Goal: Task Accomplishment & Management: Use online tool/utility

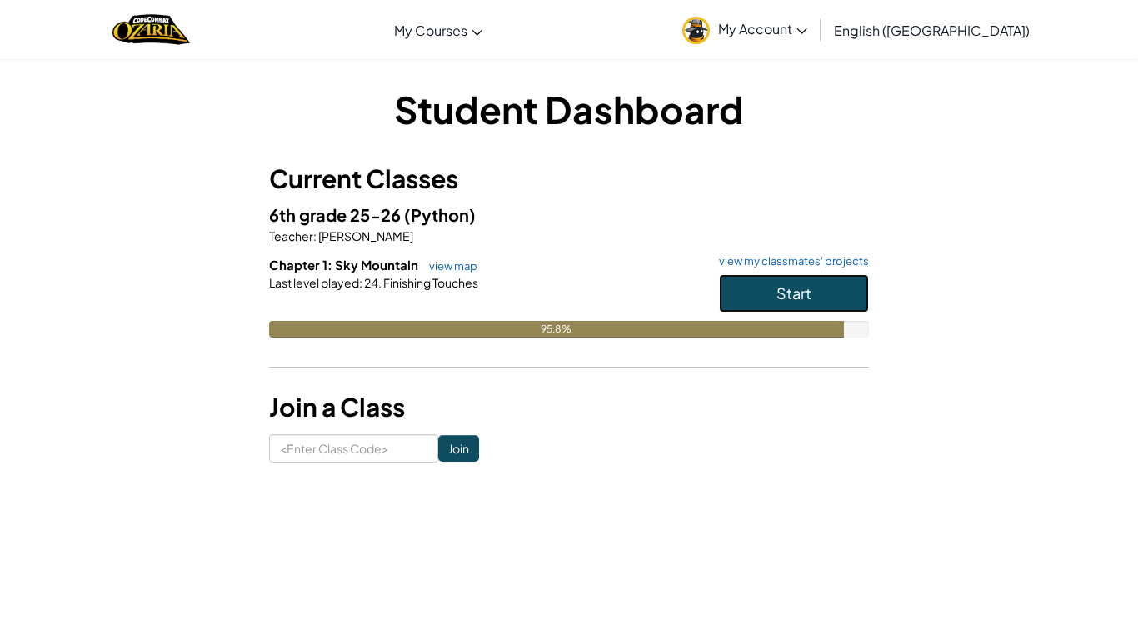
click at [786, 283] on span "Start" at bounding box center [793, 292] width 35 height 19
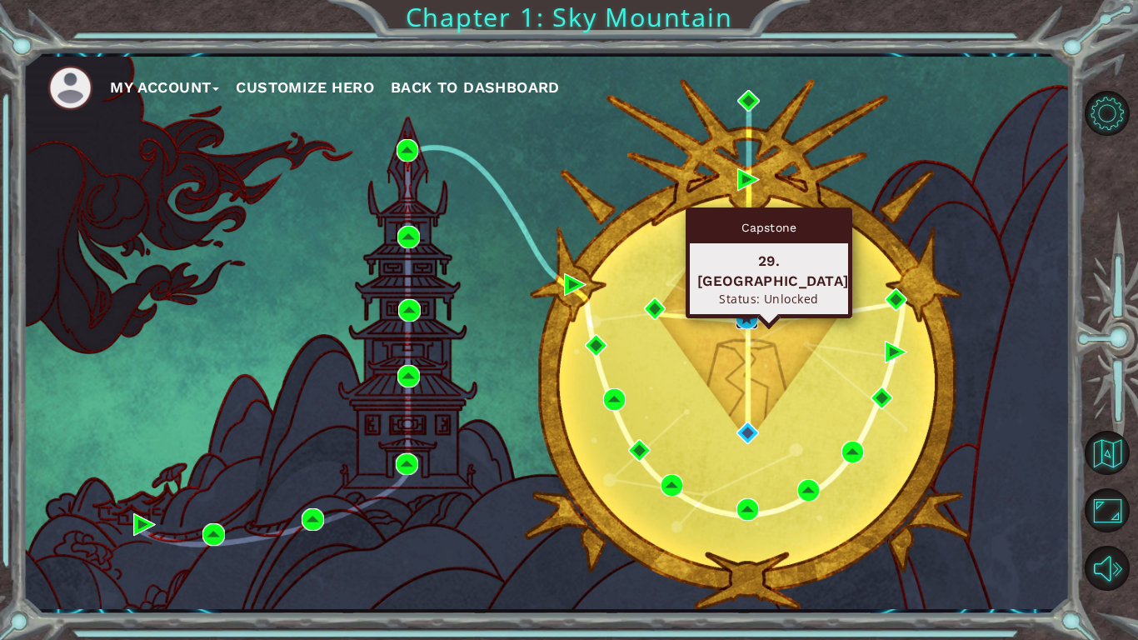
click at [742, 328] on img at bounding box center [747, 318] width 22 height 22
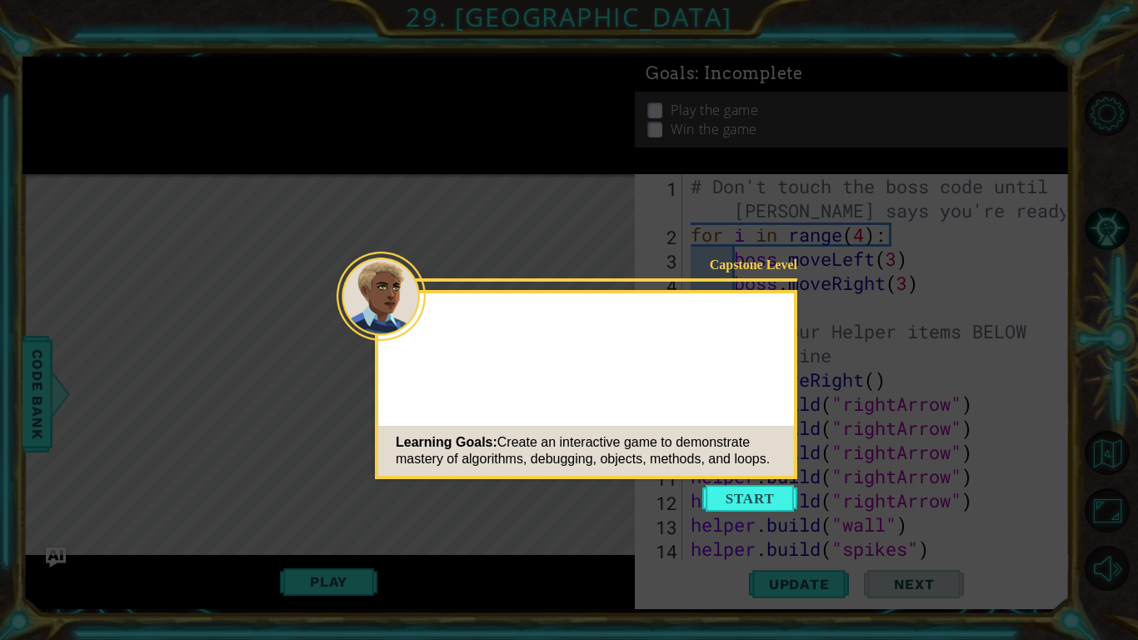
scroll to position [24, 0]
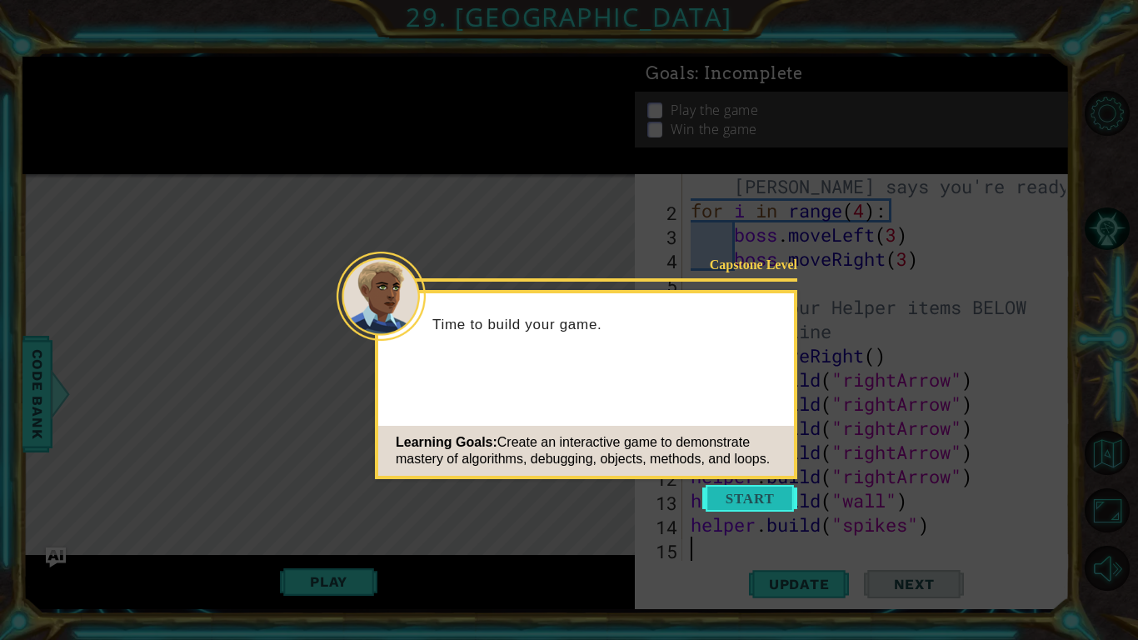
click at [739, 496] on button "Start" at bounding box center [749, 498] width 95 height 27
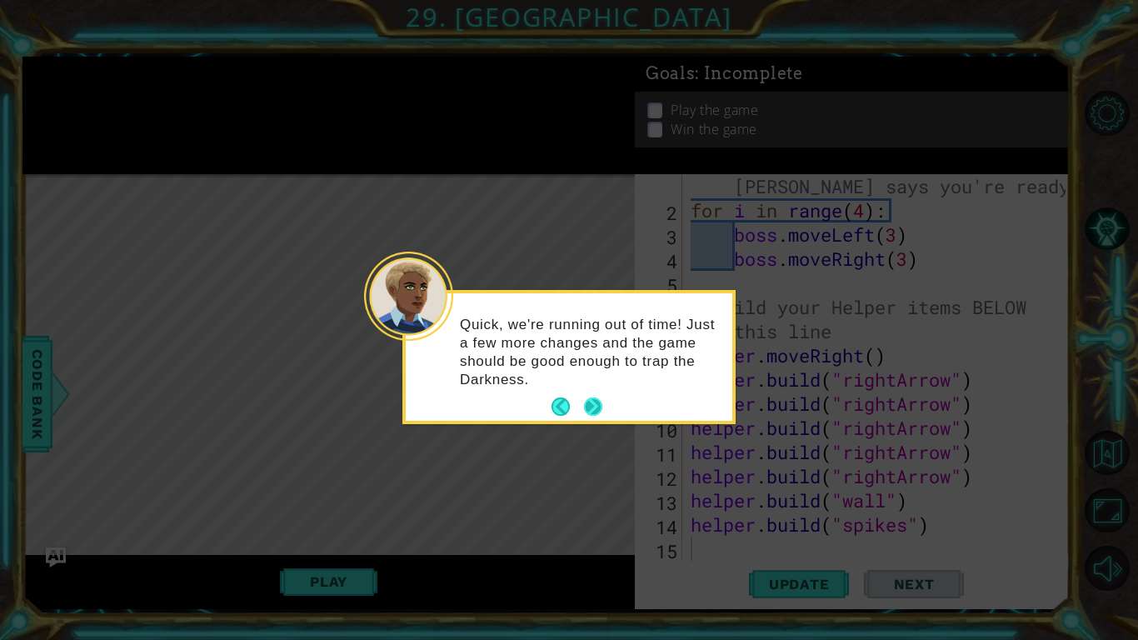
click at [590, 406] on button "Next" at bounding box center [593, 406] width 18 height 18
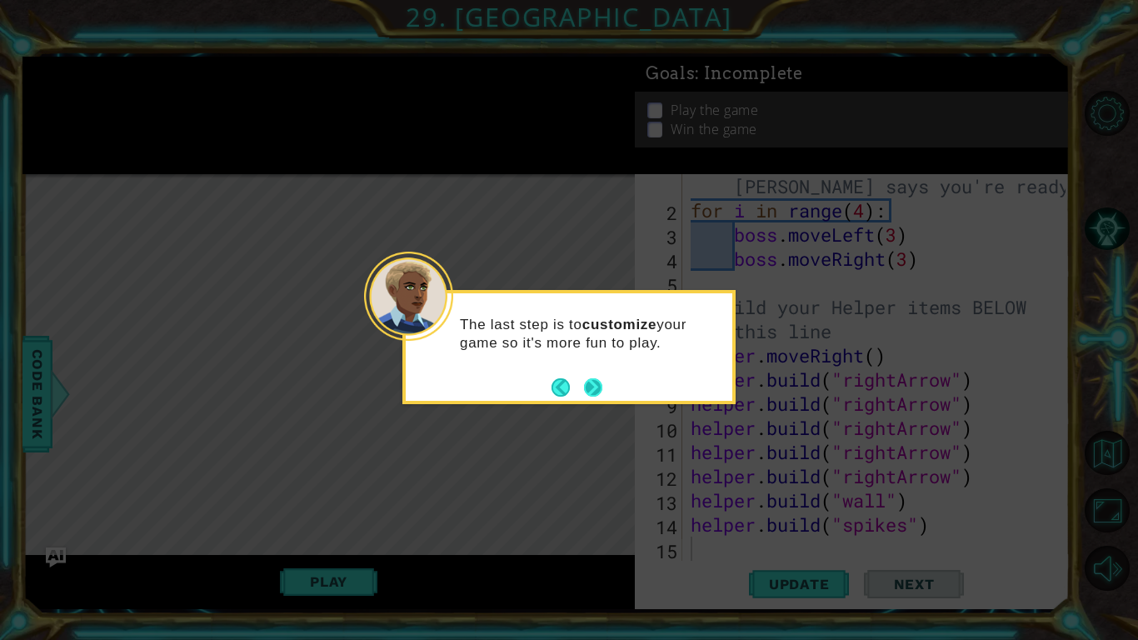
click at [598, 382] on button "Next" at bounding box center [593, 387] width 18 height 18
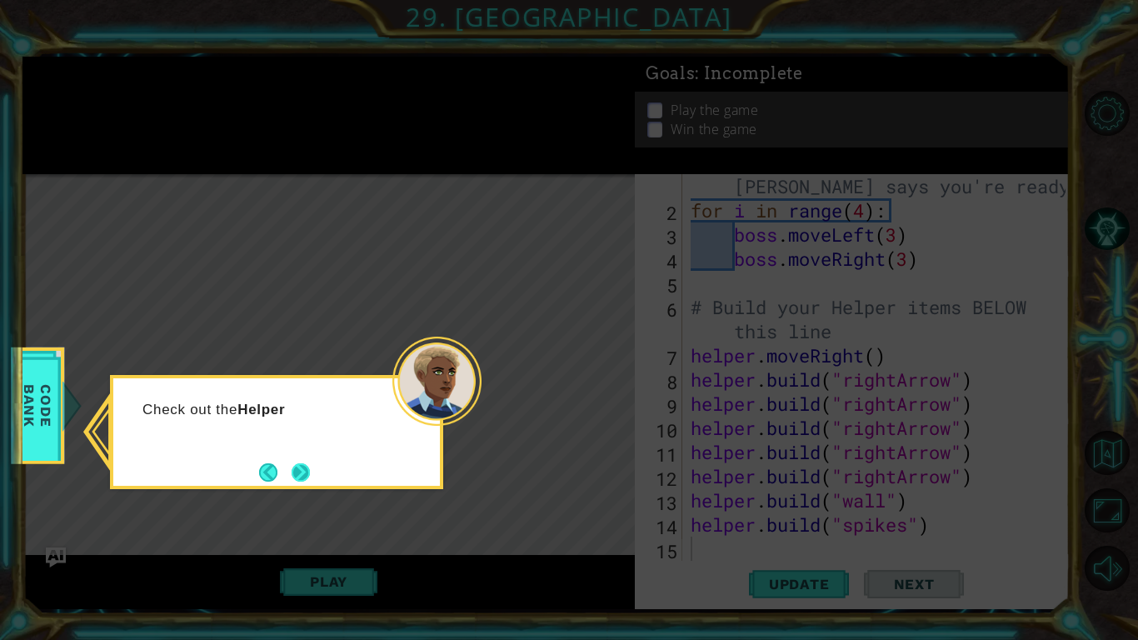
click at [302, 475] on button "Next" at bounding box center [301, 472] width 18 height 18
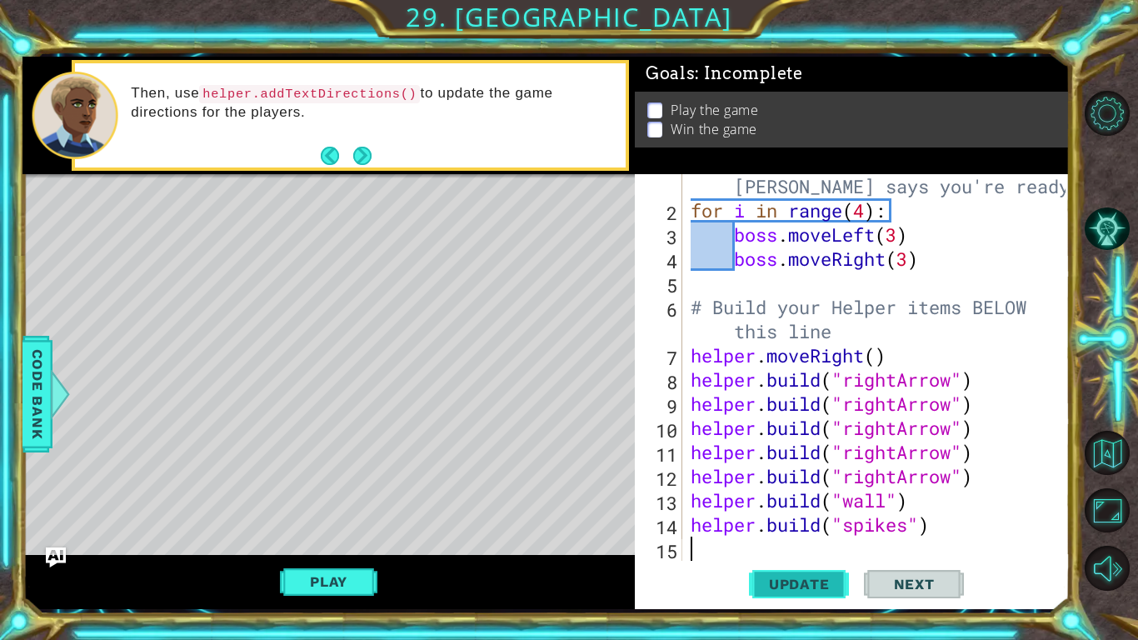
click at [804, 592] on button "Update" at bounding box center [799, 583] width 100 height 43
click at [352, 578] on button "Play" at bounding box center [328, 582] width 97 height 32
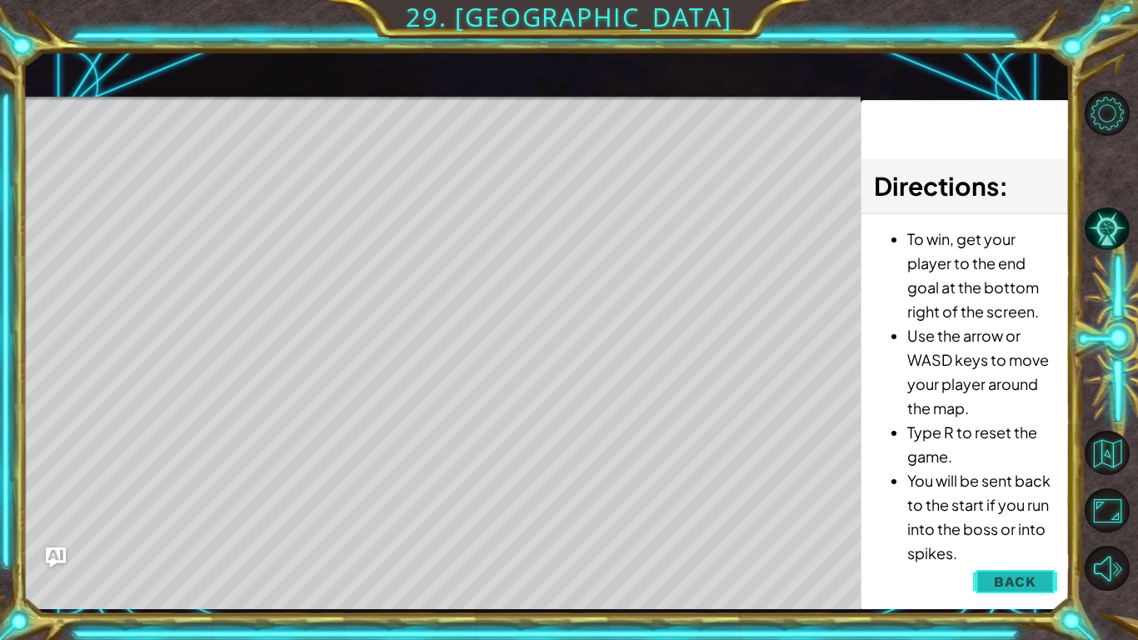
click at [1002, 574] on span "Back" at bounding box center [1015, 581] width 42 height 17
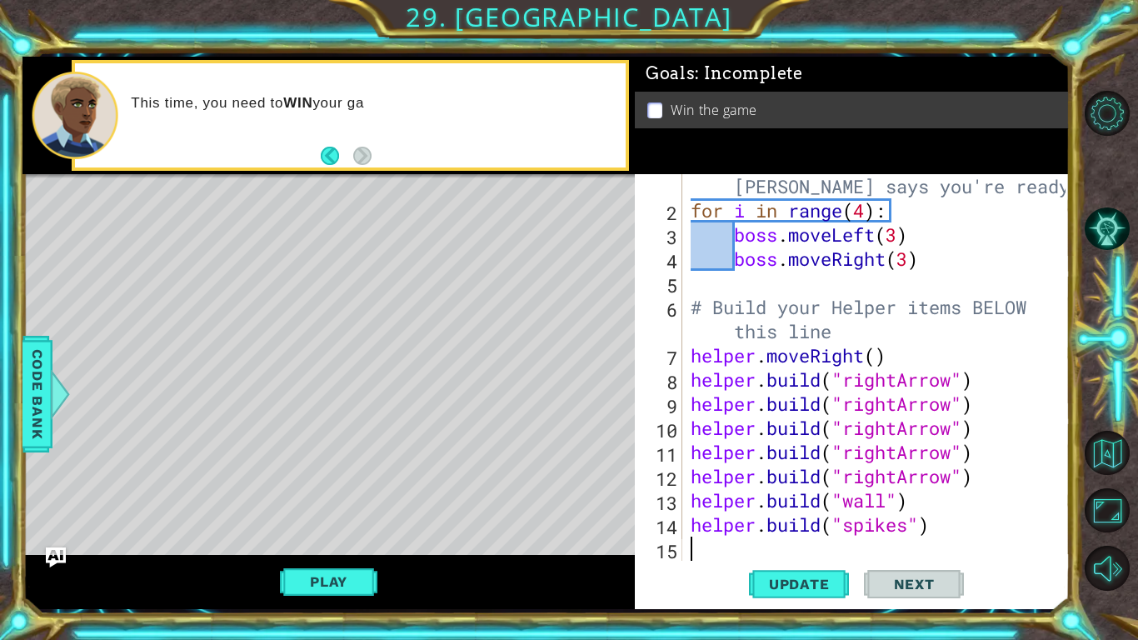
type textarea "helper.build("spikes")"
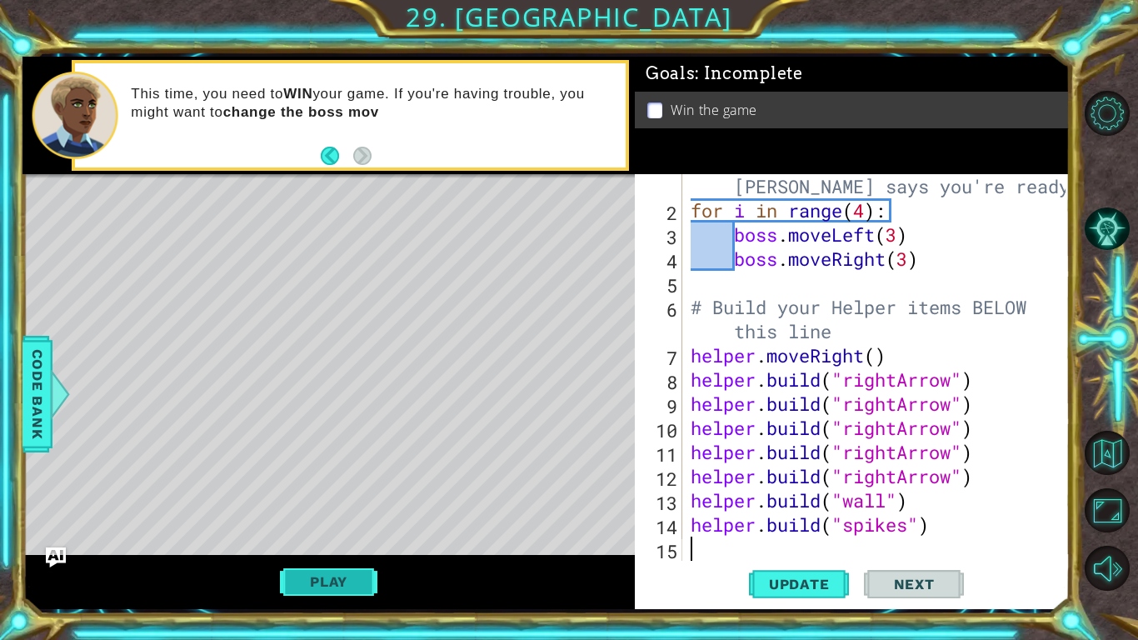
click at [353, 576] on button "Play" at bounding box center [328, 582] width 97 height 32
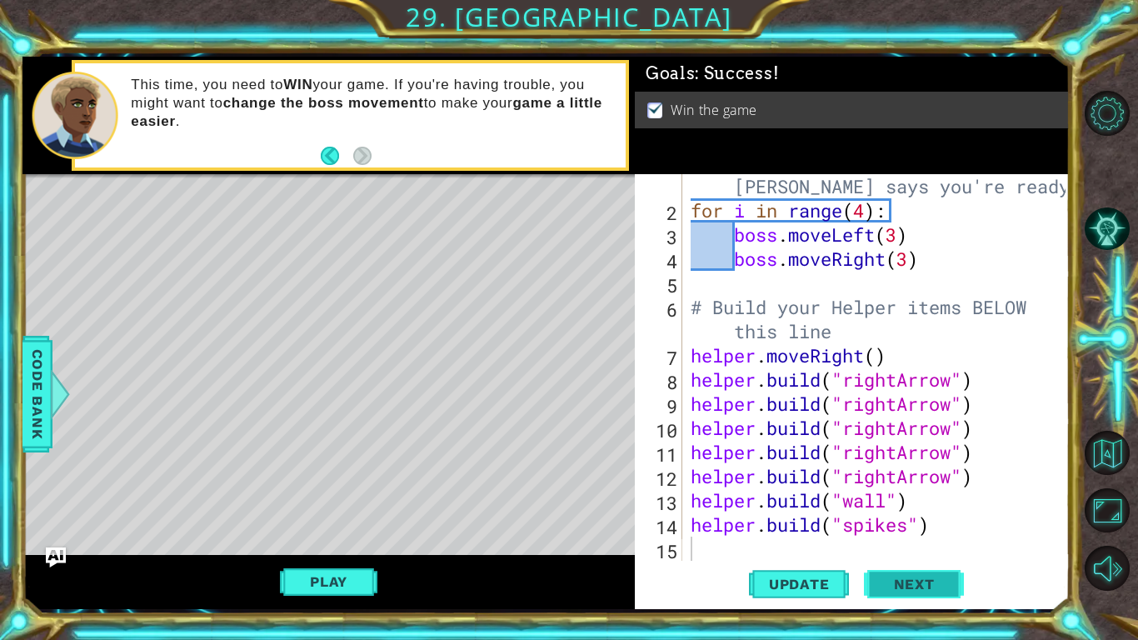
click at [914, 586] on span "Next" at bounding box center [914, 584] width 74 height 17
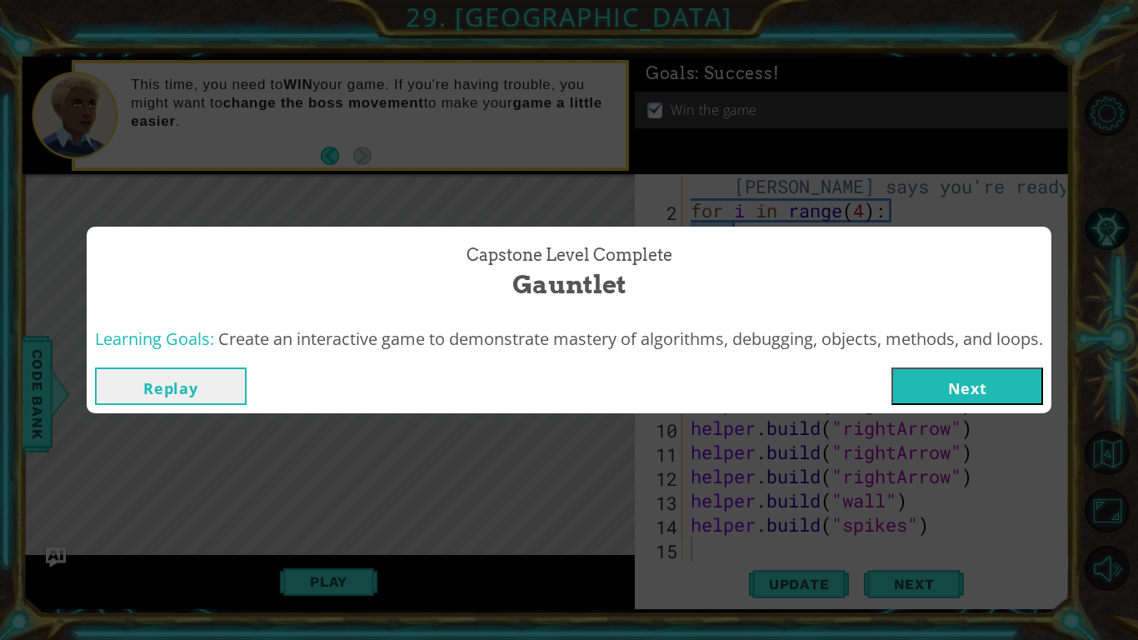
click at [965, 384] on button "Next" at bounding box center [967, 385] width 152 height 37
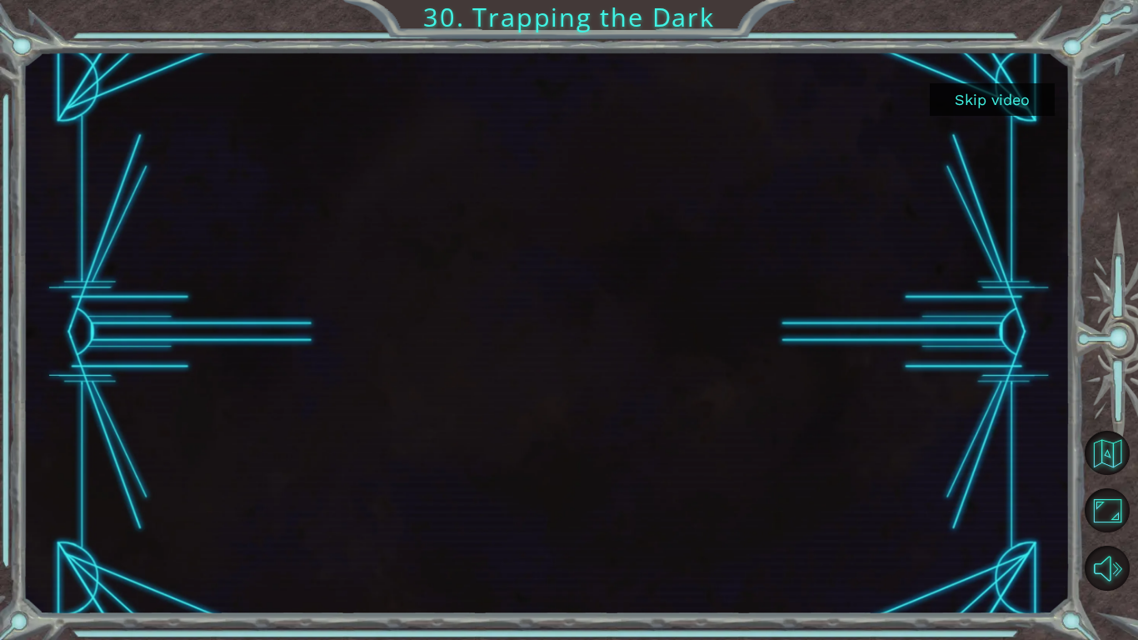
click at [1016, 86] on button "Skip video" at bounding box center [992, 99] width 125 height 32
click at [1111, 463] on button "Back to Map" at bounding box center [1107, 453] width 45 height 45
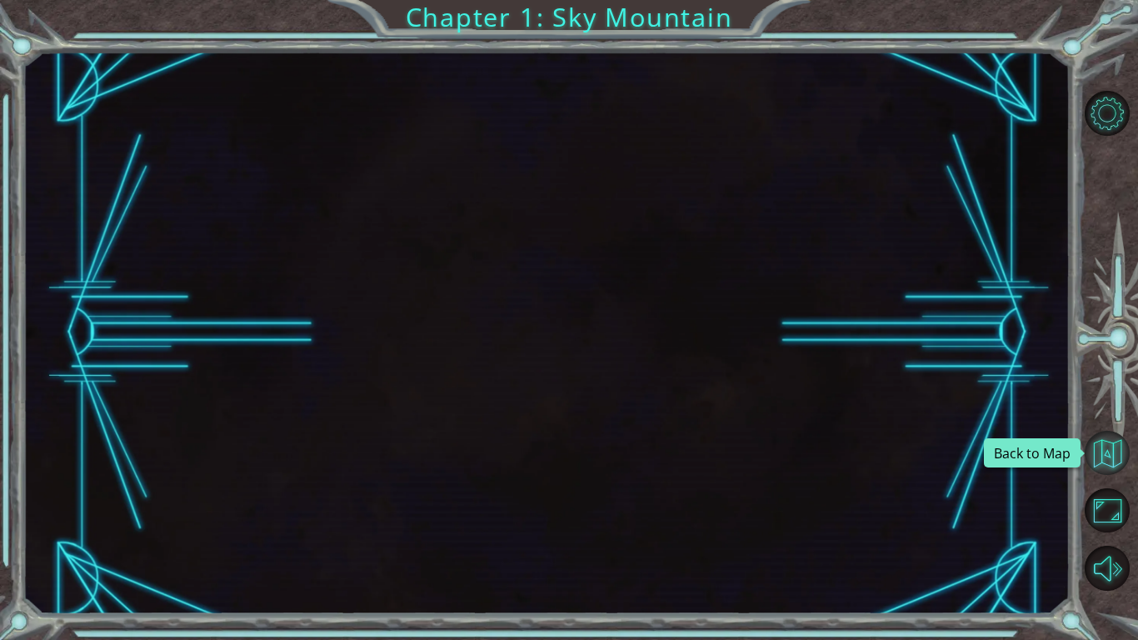
click at [1115, 466] on button "Back to Map" at bounding box center [1107, 453] width 45 height 45
click at [1098, 448] on button "Back to Map" at bounding box center [1107, 453] width 45 height 45
click at [1110, 451] on button "Back to Map" at bounding box center [1107, 453] width 45 height 45
click at [1099, 446] on button "Back to Map" at bounding box center [1107, 453] width 45 height 45
click at [1092, 456] on button "Back to Map" at bounding box center [1107, 453] width 45 height 45
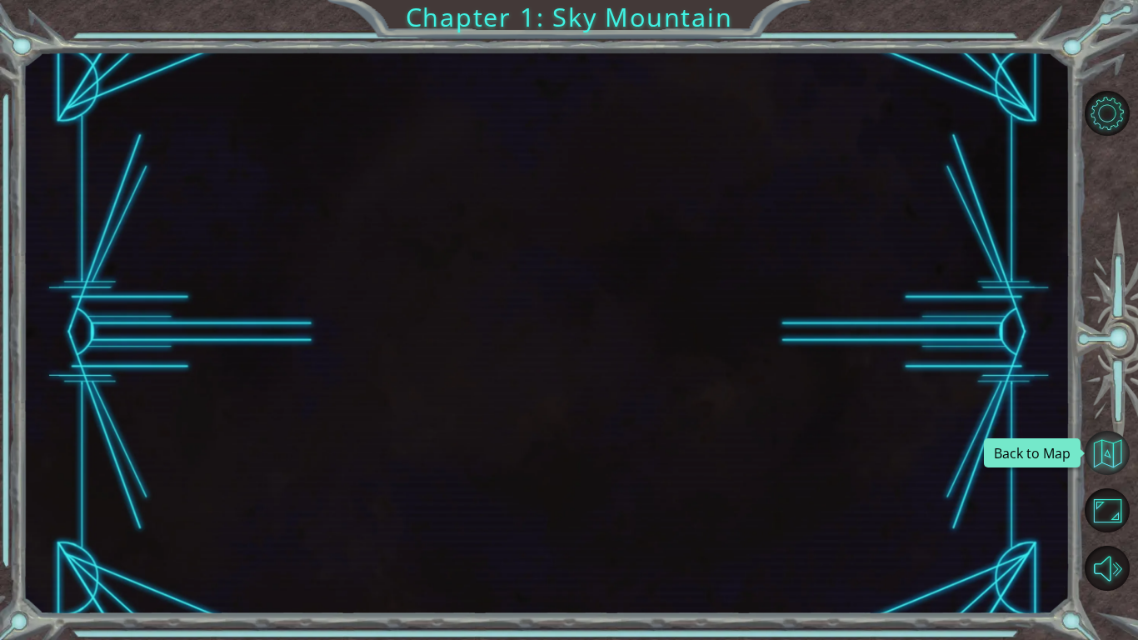
click at [1090, 461] on button "Back to Map" at bounding box center [1107, 453] width 45 height 45
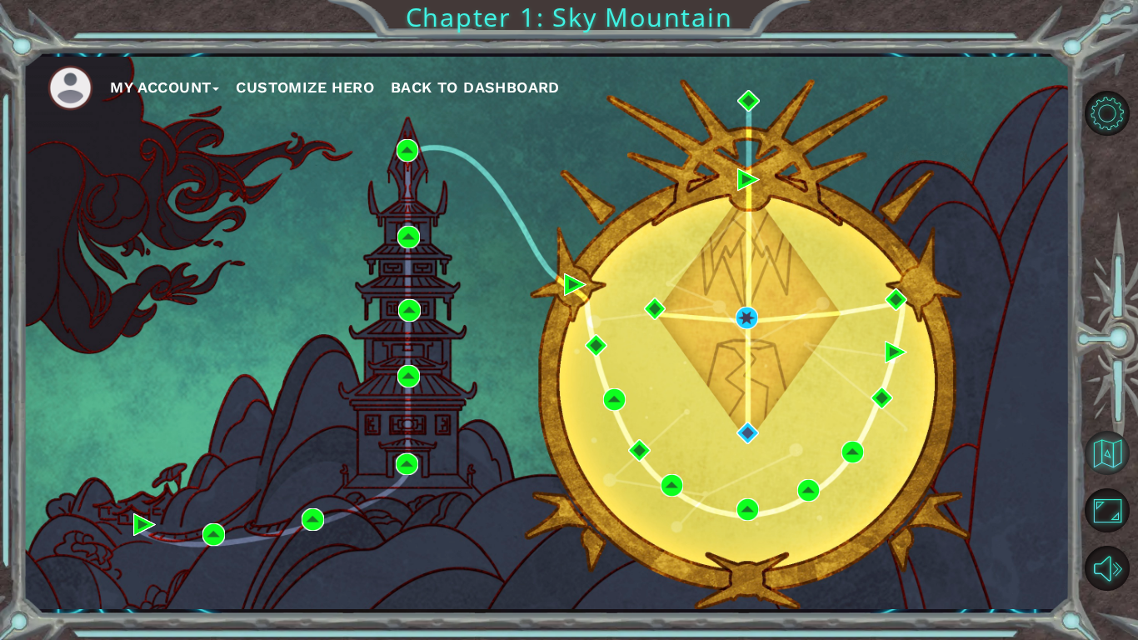
click at [1090, 461] on button "Back to Map" at bounding box center [1107, 453] width 45 height 45
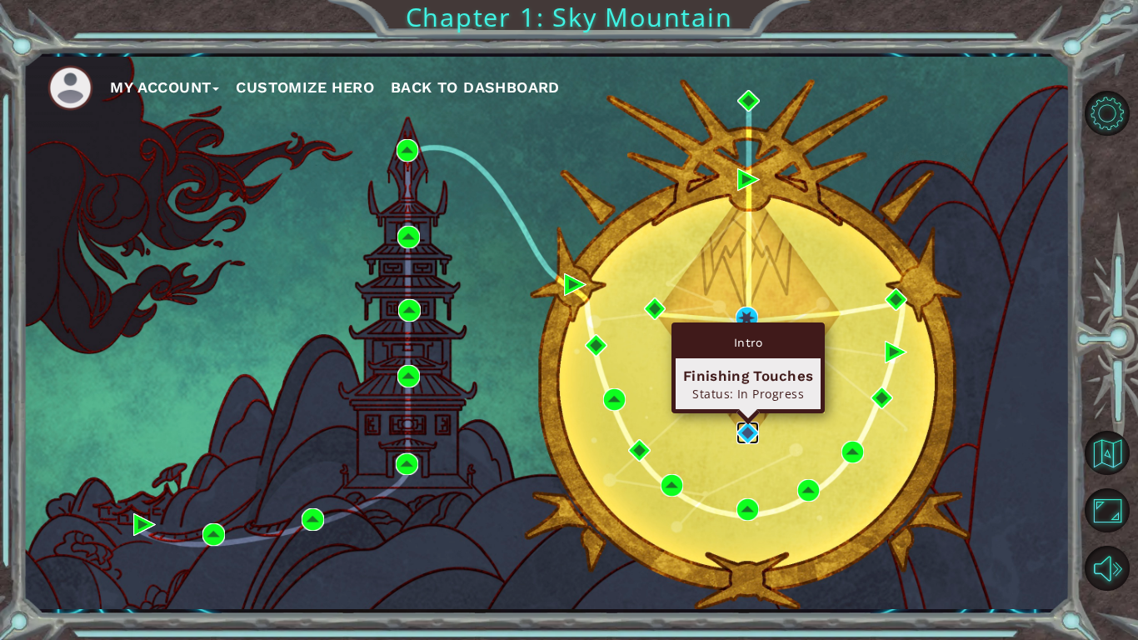
click at [751, 436] on img at bounding box center [747, 432] width 22 height 22
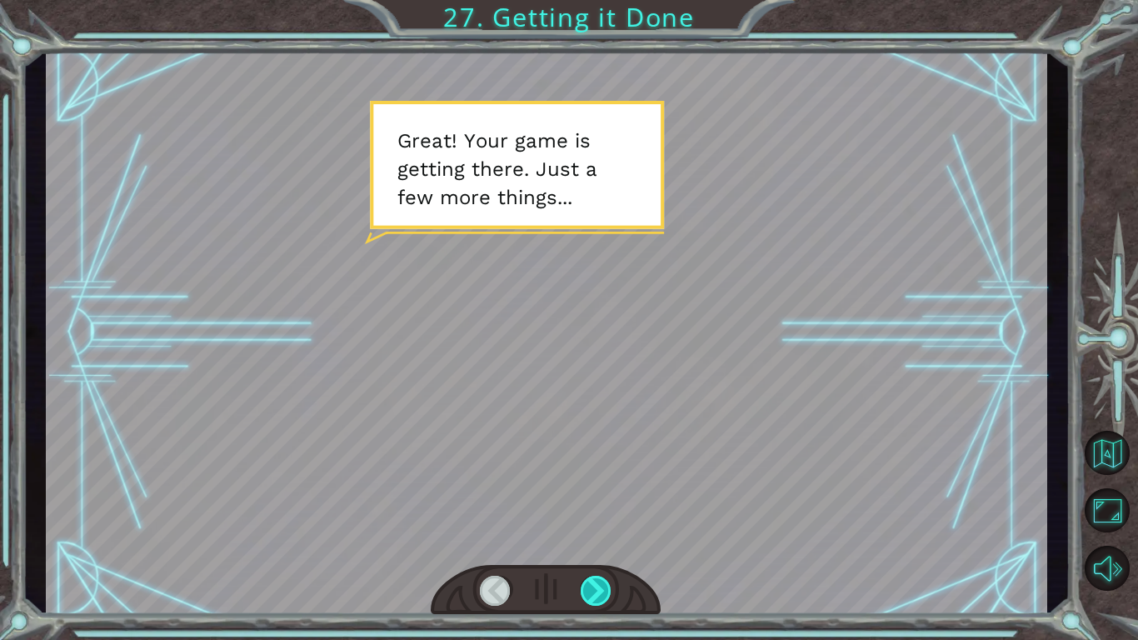
click at [591, 596] on div at bounding box center [597, 591] width 32 height 30
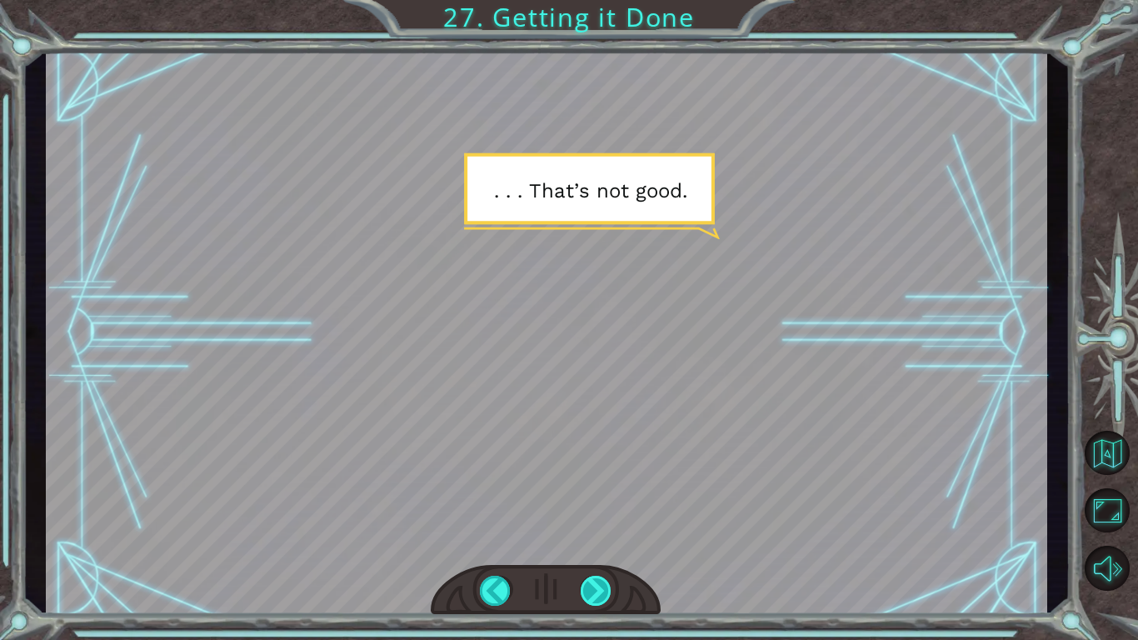
click at [591, 596] on div at bounding box center [597, 591] width 32 height 30
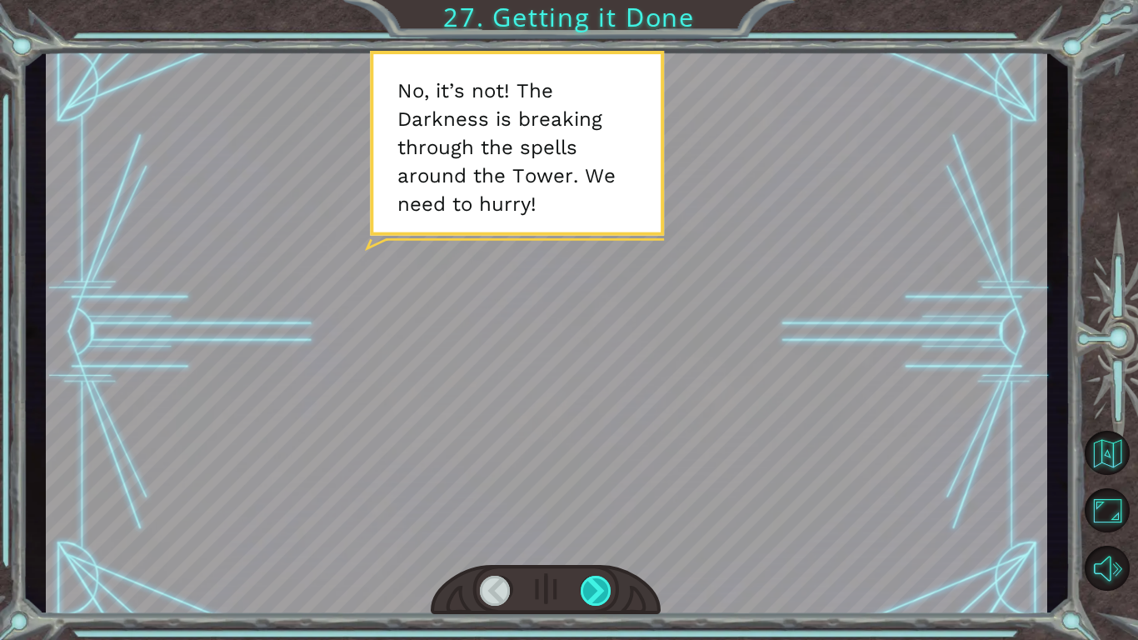
click at [600, 588] on div at bounding box center [597, 591] width 32 height 30
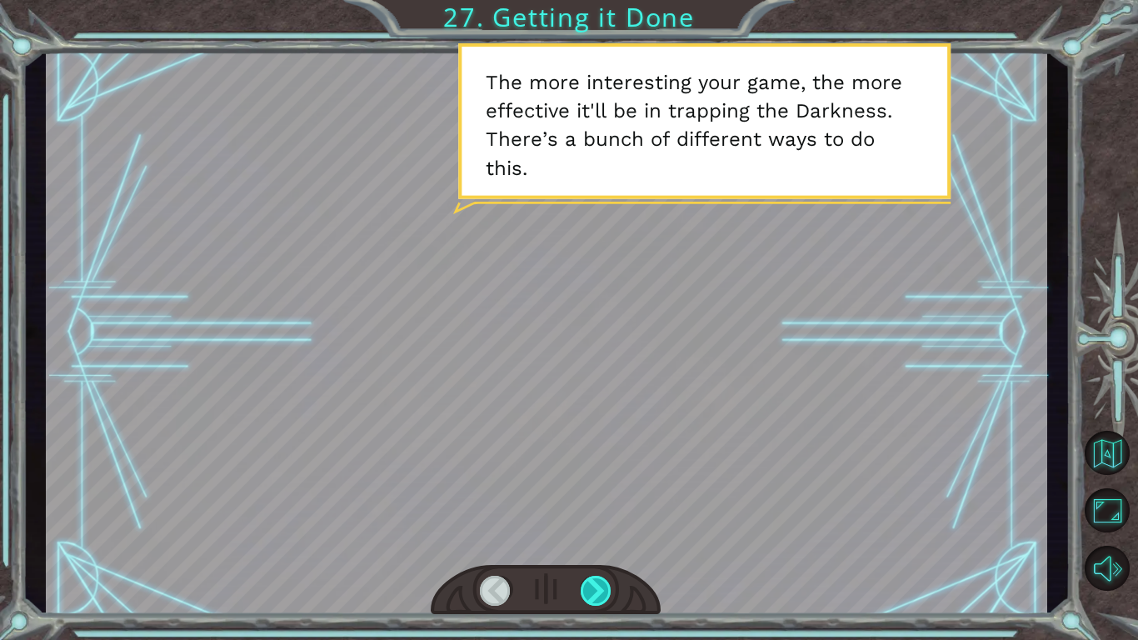
click at [597, 598] on div at bounding box center [597, 591] width 32 height 30
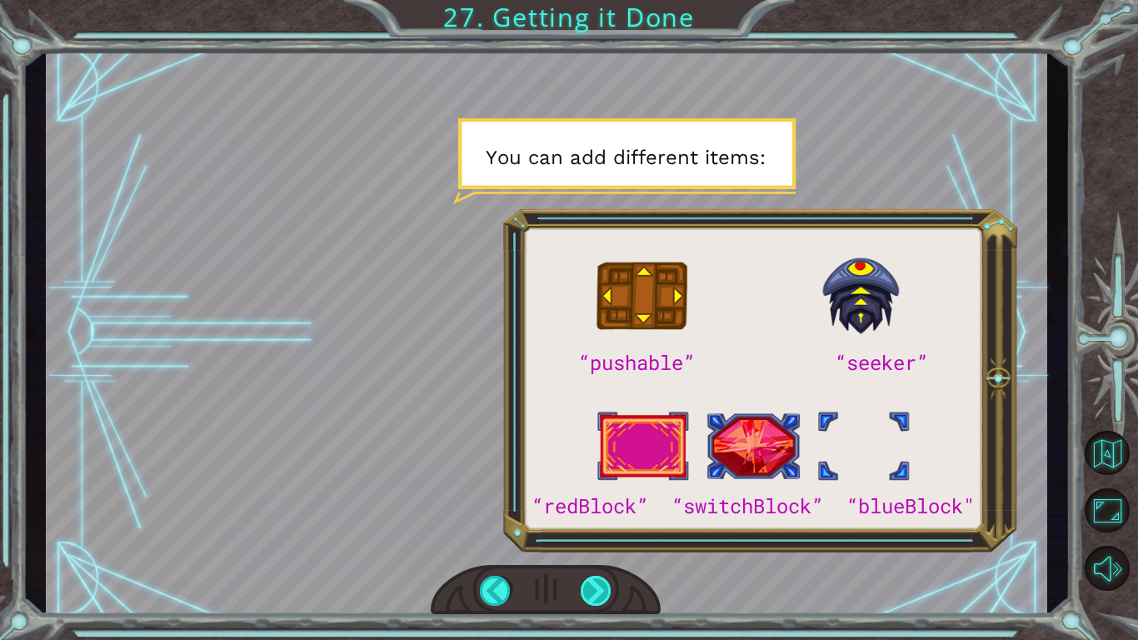
click at [592, 593] on div at bounding box center [597, 591] width 32 height 30
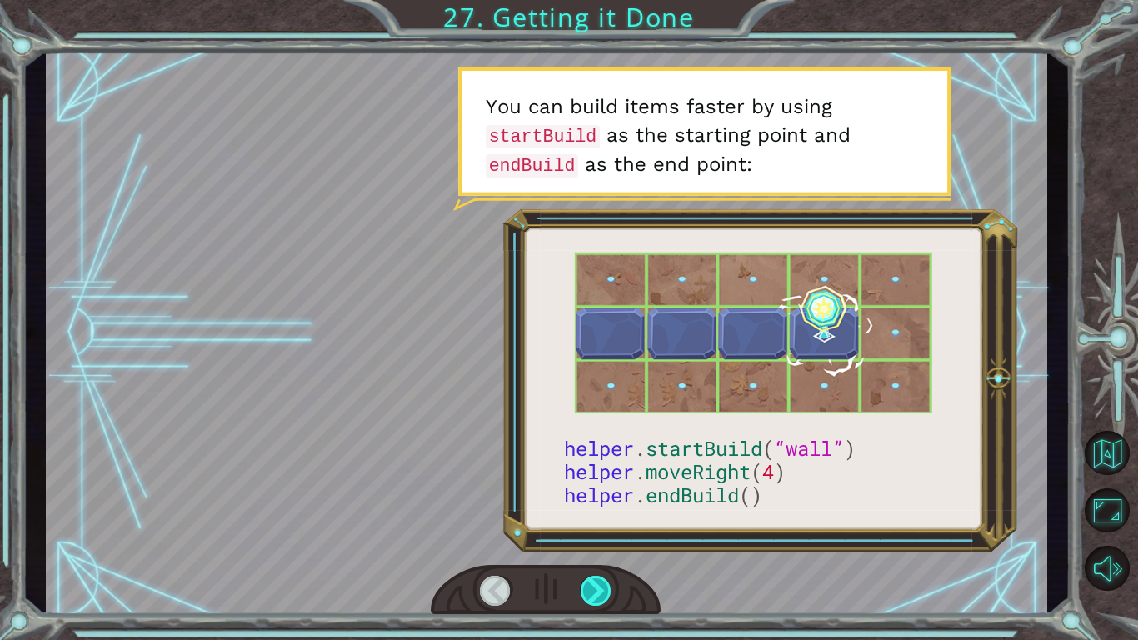
click at [589, 591] on div at bounding box center [597, 591] width 32 height 30
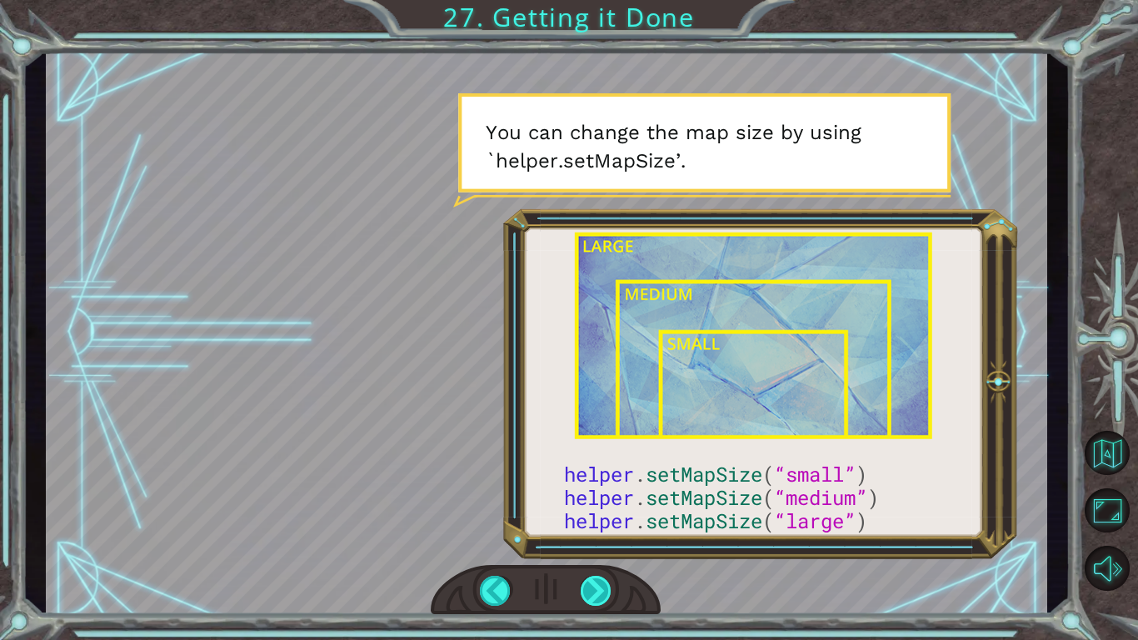
click at [590, 595] on div at bounding box center [597, 591] width 32 height 30
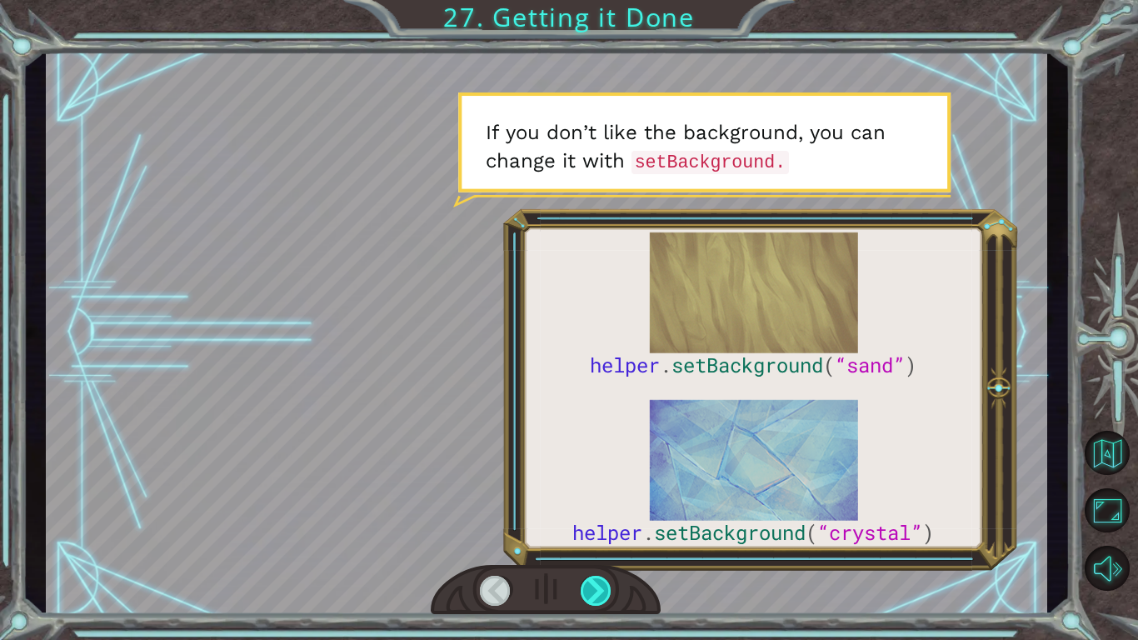
click at [602, 591] on div at bounding box center [597, 591] width 32 height 30
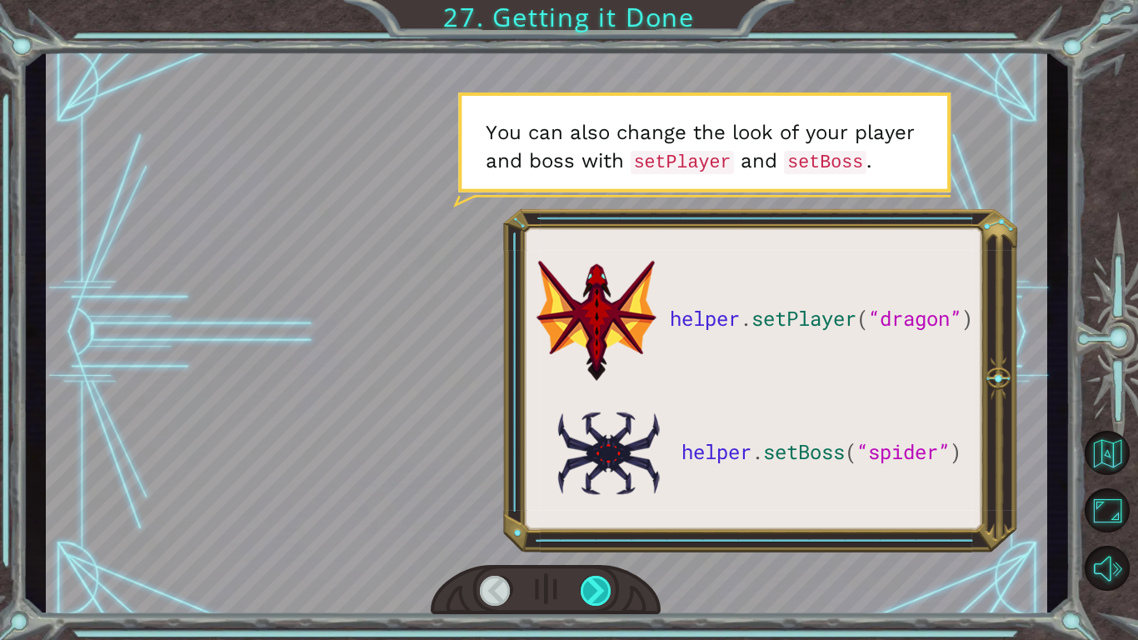
click at [590, 589] on div at bounding box center [597, 591] width 32 height 30
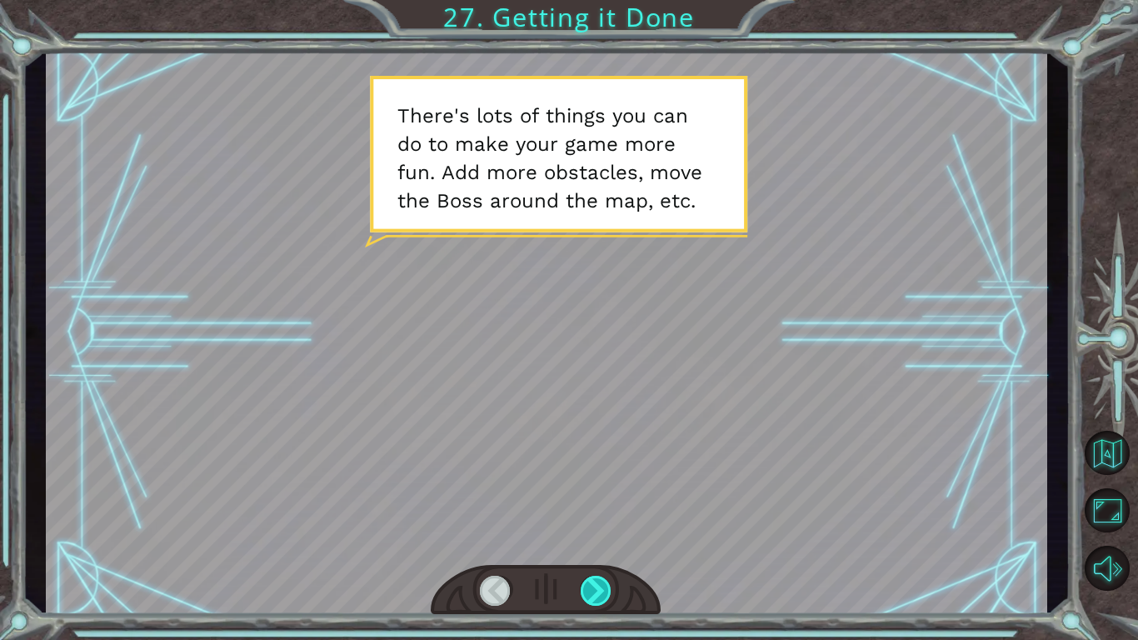
click at [603, 602] on div at bounding box center [597, 591] width 32 height 30
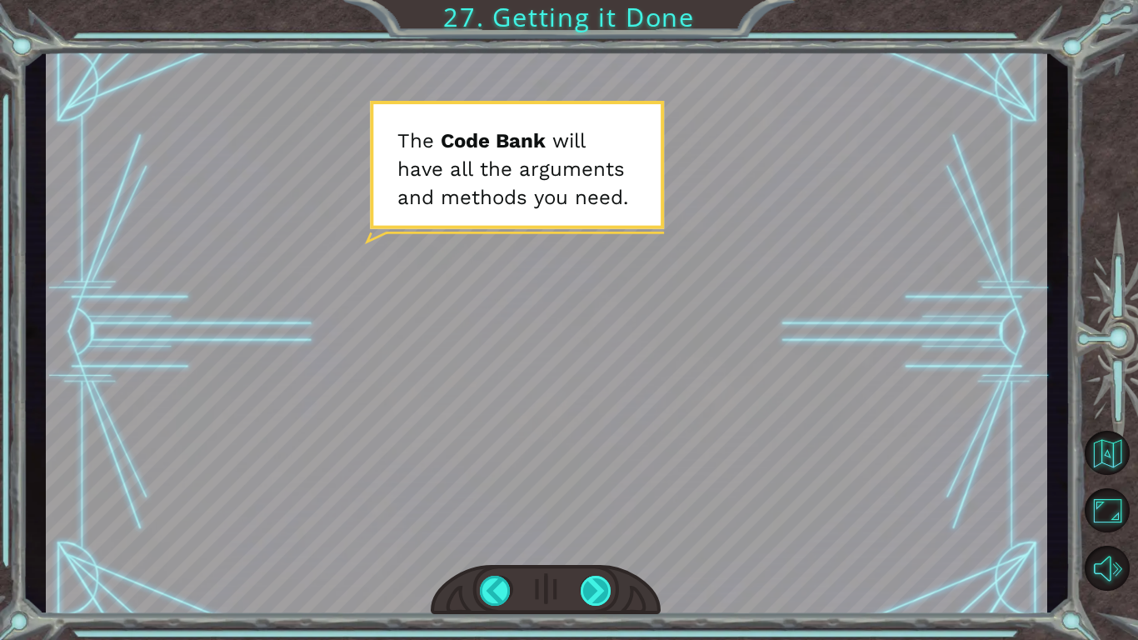
click at [583, 592] on div at bounding box center [597, 591] width 32 height 30
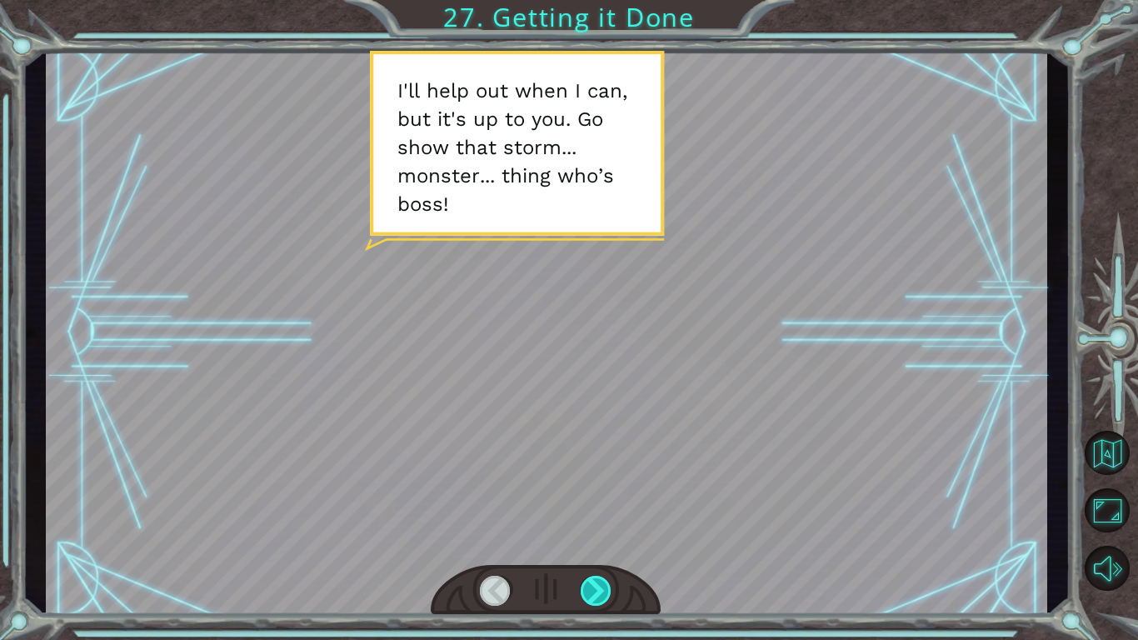
click at [601, 593] on div at bounding box center [597, 591] width 32 height 30
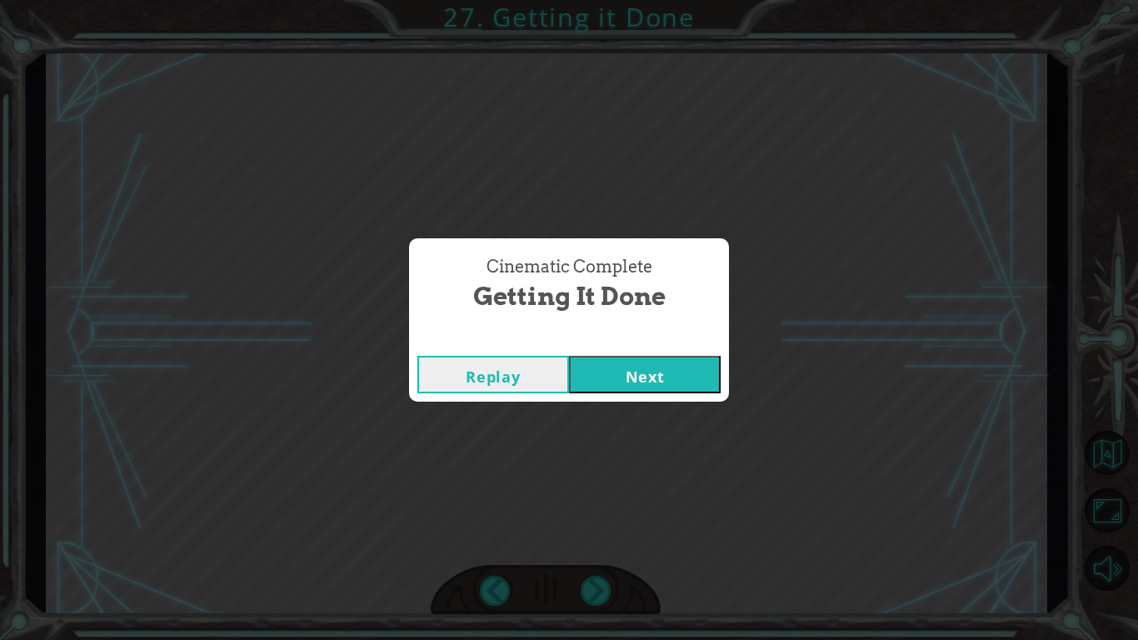
click at [637, 383] on button "Next" at bounding box center [645, 374] width 152 height 37
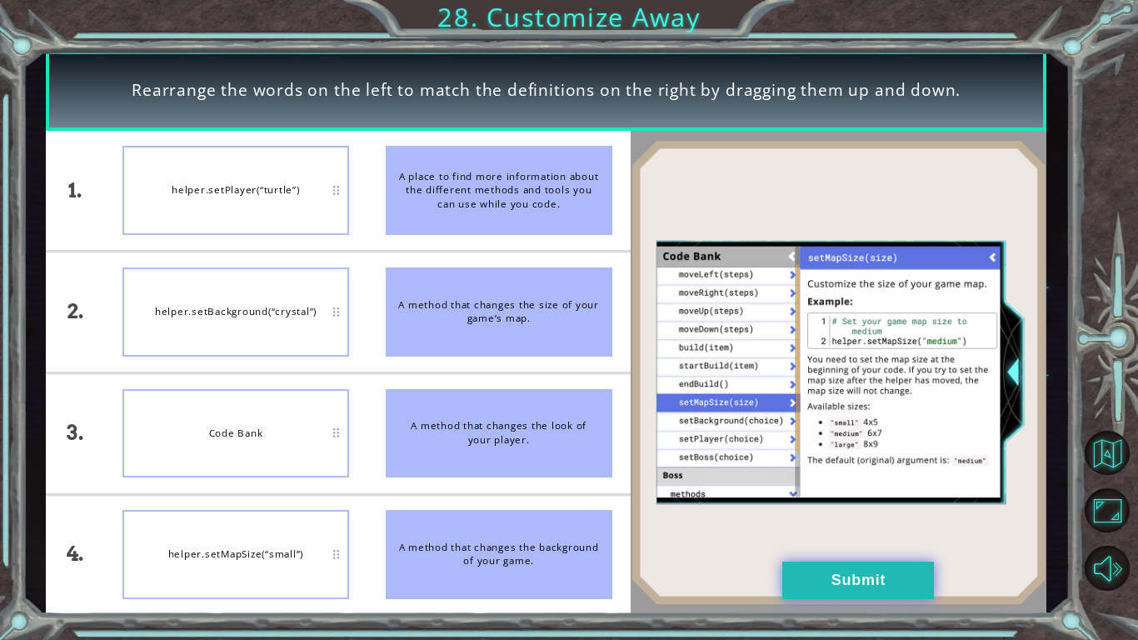
click at [865, 596] on button "Submit" at bounding box center [858, 579] width 152 height 37
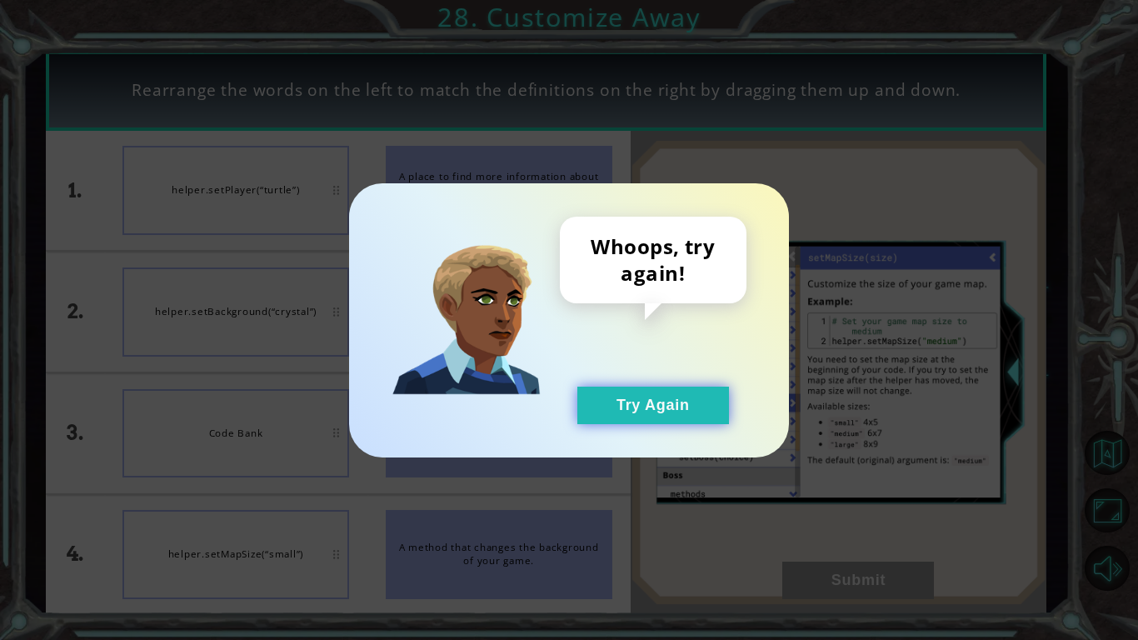
click at [684, 401] on button "Try Again" at bounding box center [653, 405] width 152 height 37
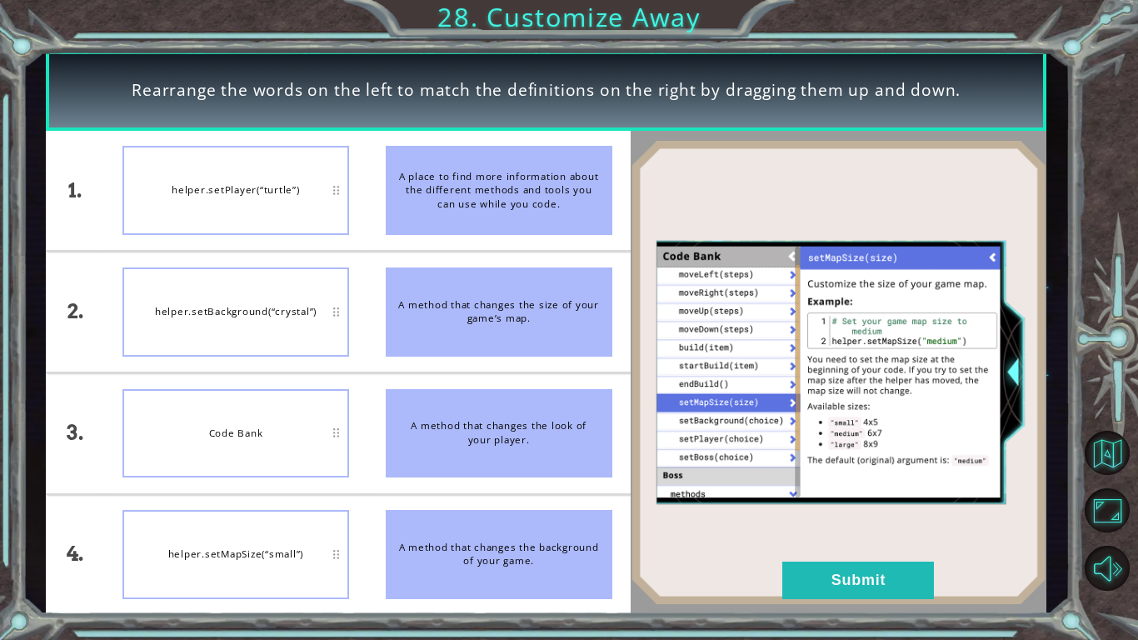
click at [308, 292] on div "helper.setBackground(“crystal”)" at bounding box center [235, 311] width 227 height 89
drag, startPoint x: 308, startPoint y: 292, endPoint x: 497, endPoint y: 308, distance: 189.7
click at [497, 308] on div "1. 2. 3. 4. helper.setPlayer(“turtle”) helper.setBackground(“crystal”) Code Ban…" at bounding box center [338, 373] width 585 height 484
click at [856, 567] on button "Submit" at bounding box center [858, 579] width 152 height 37
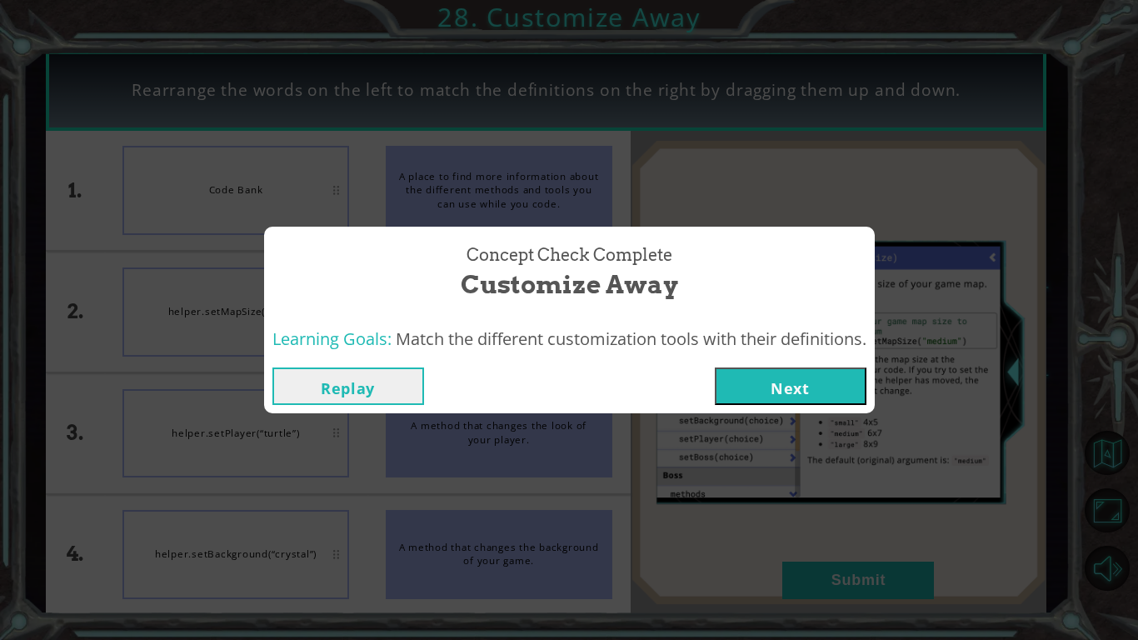
click at [802, 386] on button "Next" at bounding box center [791, 385] width 152 height 37
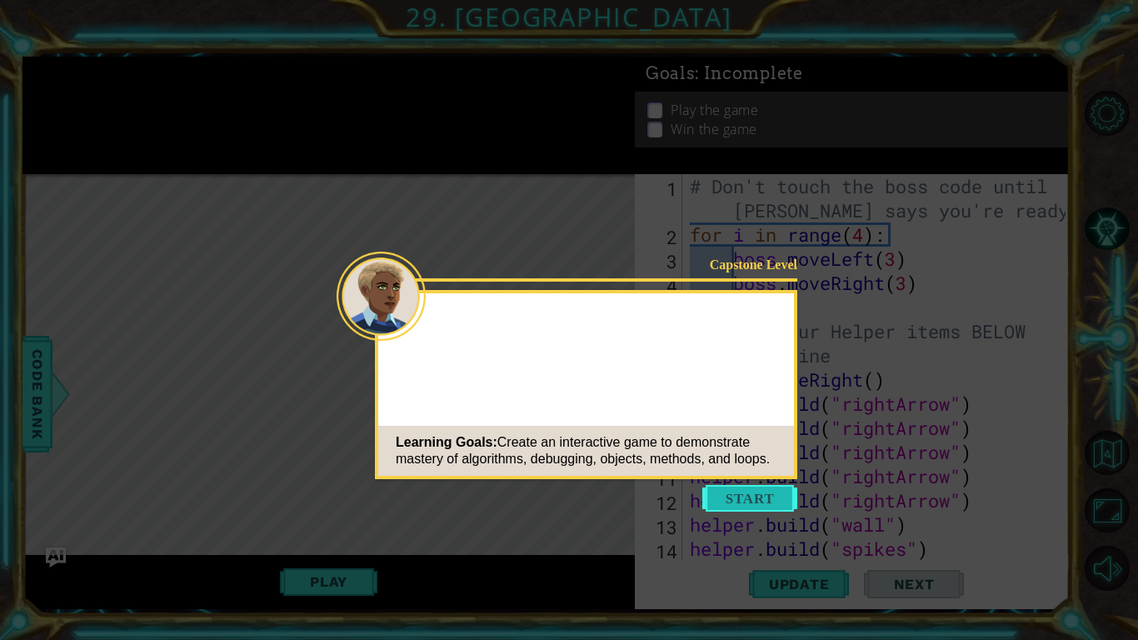
click at [754, 510] on button "Start" at bounding box center [749, 498] width 95 height 27
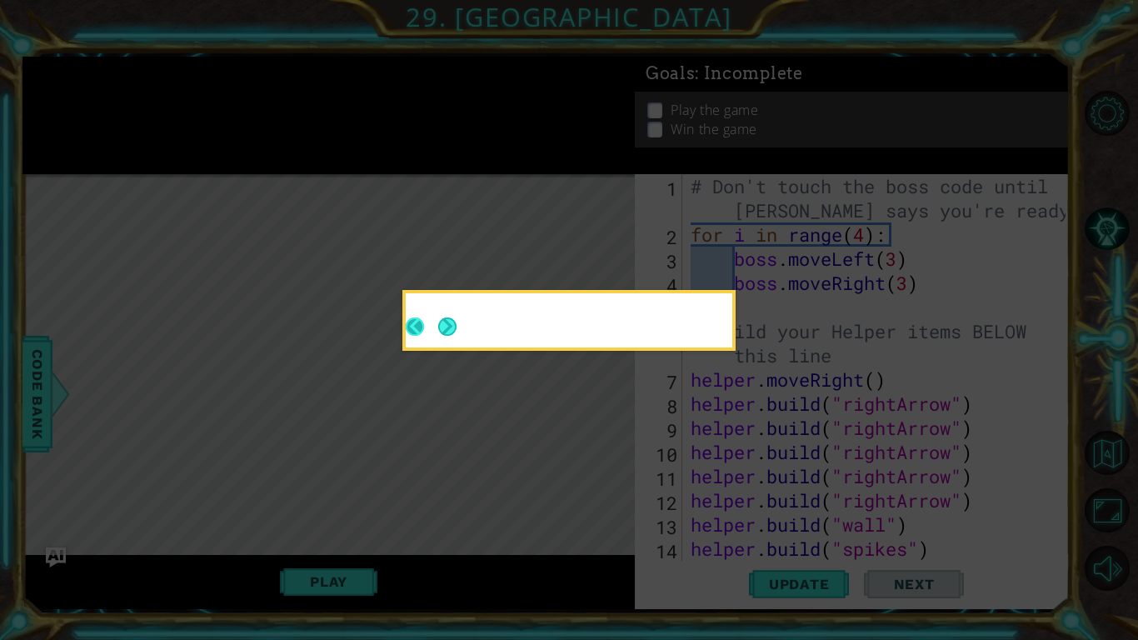
click at [453, 339] on div at bounding box center [569, 323] width 327 height 47
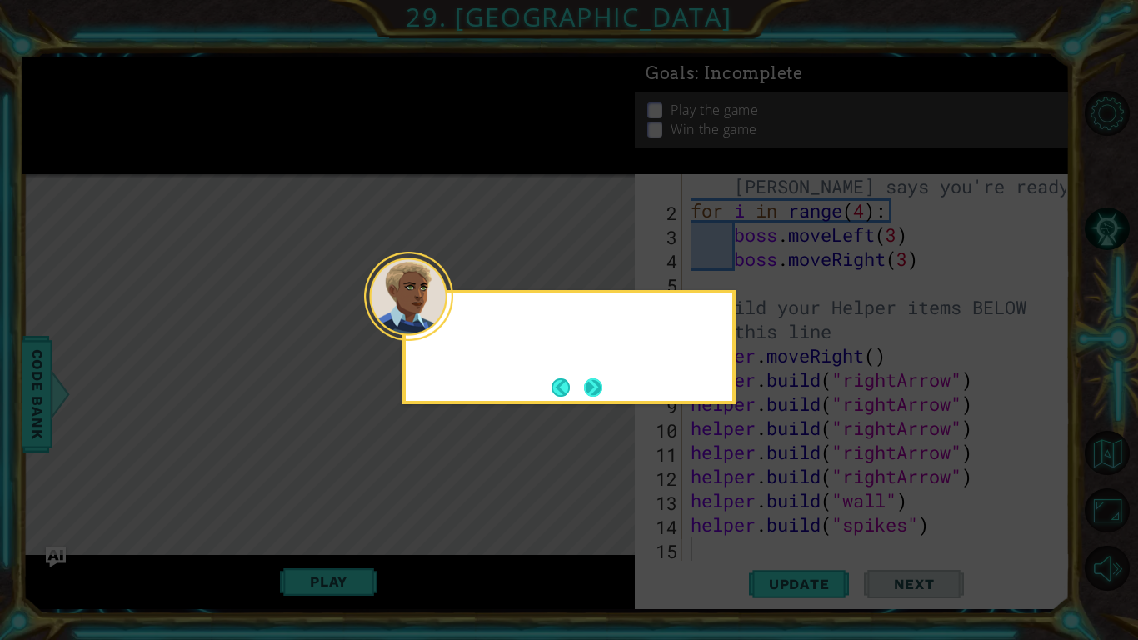
click at [601, 390] on button "Next" at bounding box center [593, 387] width 18 height 18
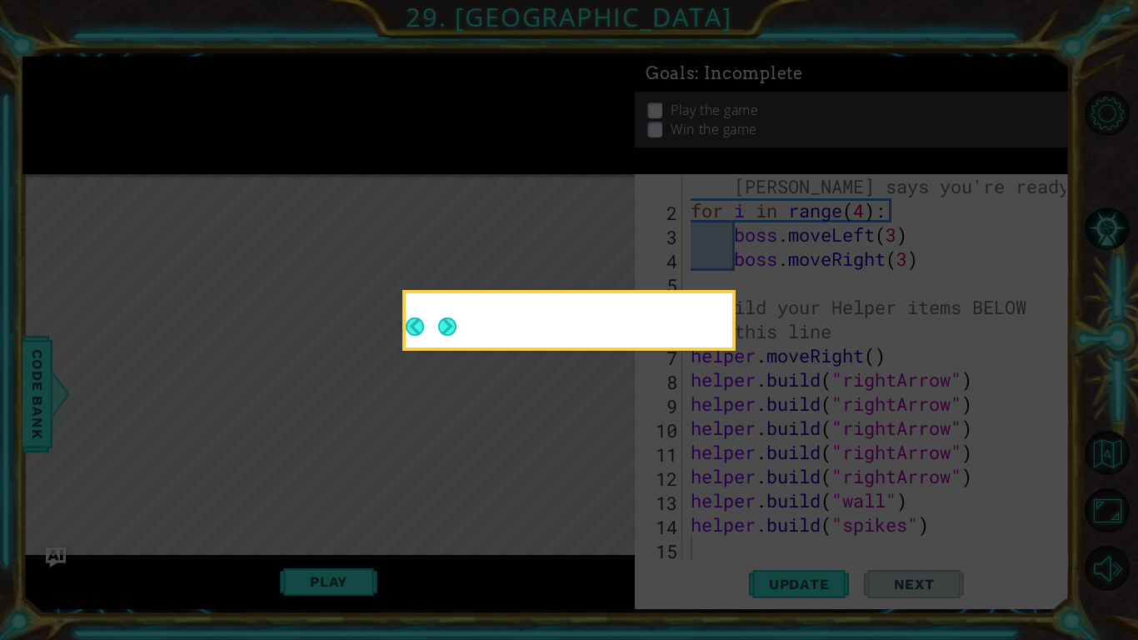
click at [456, 336] on button "Next" at bounding box center [447, 326] width 18 height 18
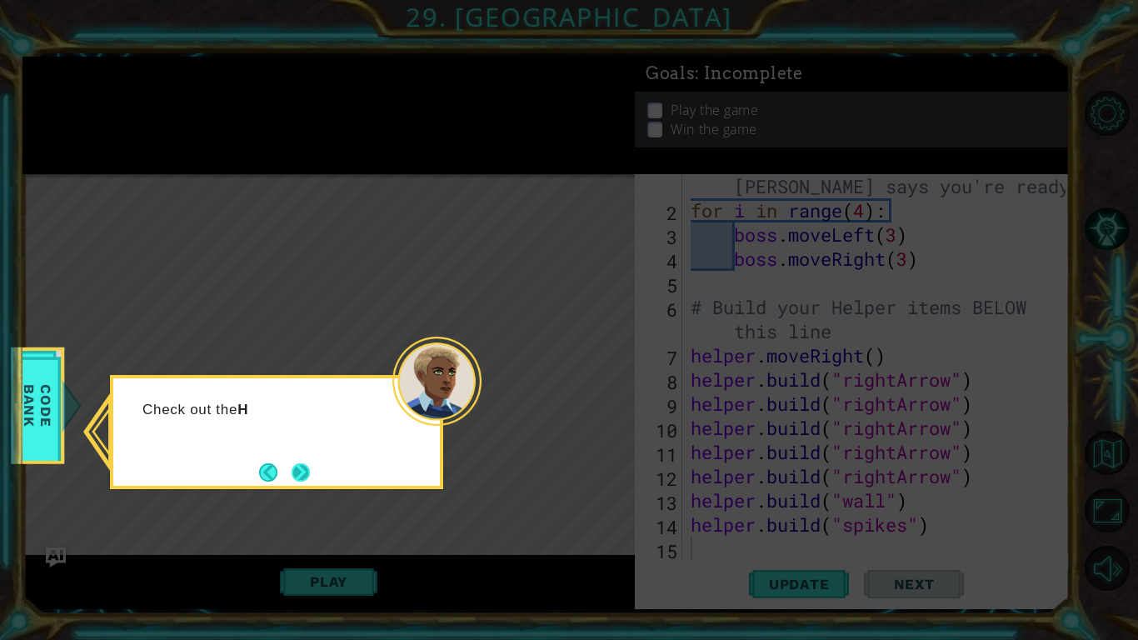
click at [303, 463] on button "Next" at bounding box center [301, 472] width 18 height 18
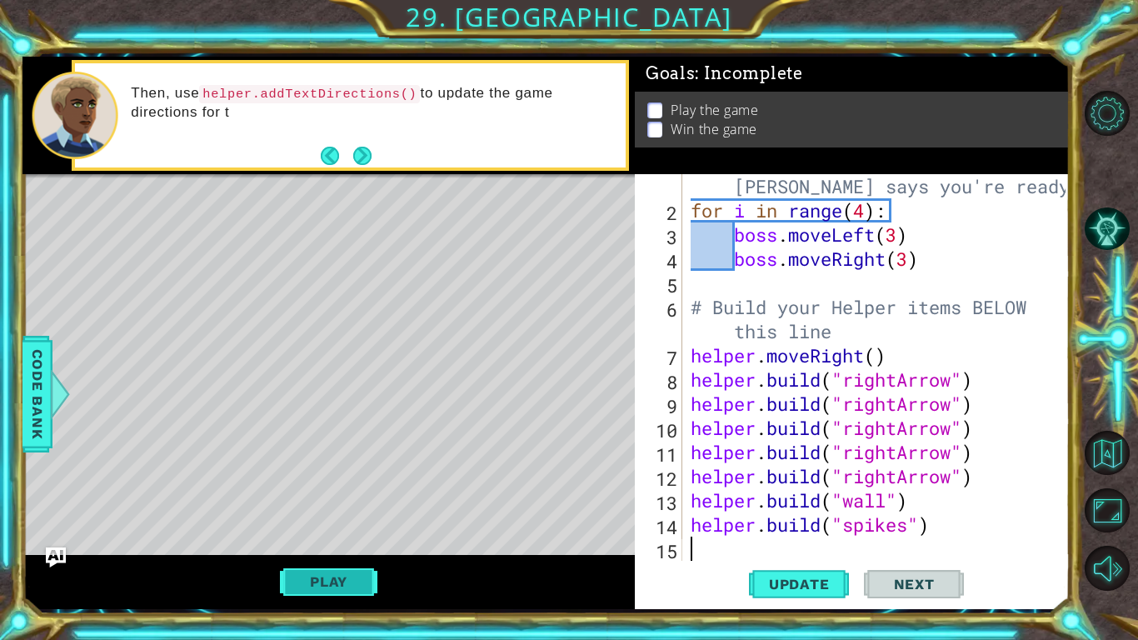
click at [340, 586] on button "Play" at bounding box center [328, 582] width 97 height 32
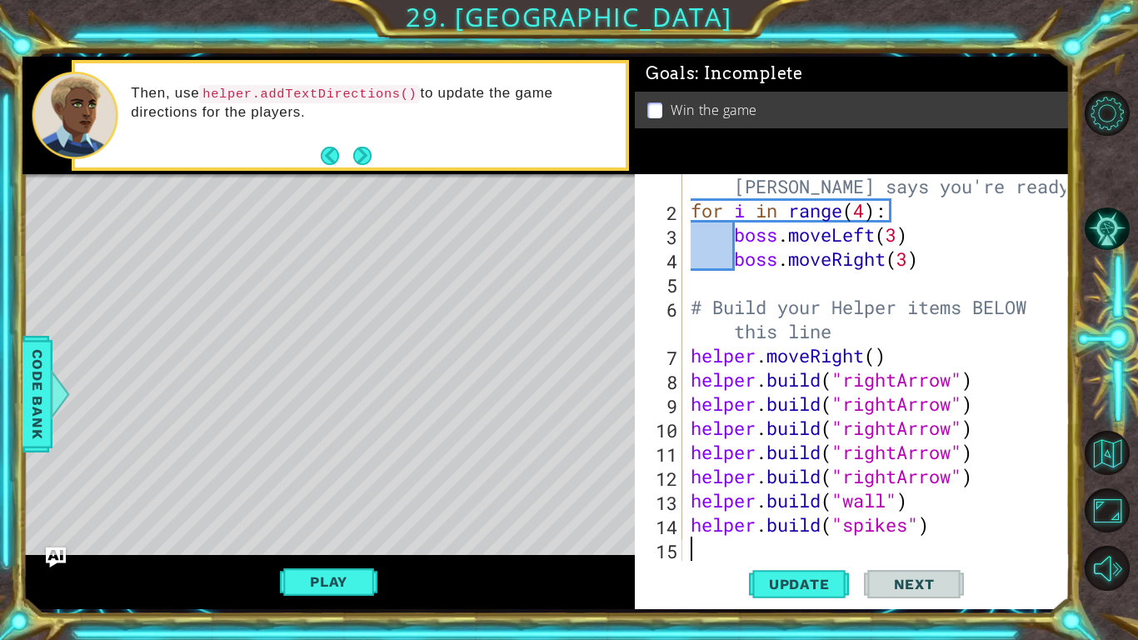
click at [327, 598] on div "Play" at bounding box center [328, 582] width 612 height 54
click at [349, 566] on button "Play" at bounding box center [328, 582] width 97 height 32
click at [935, 576] on button "Next" at bounding box center [914, 584] width 100 height 43
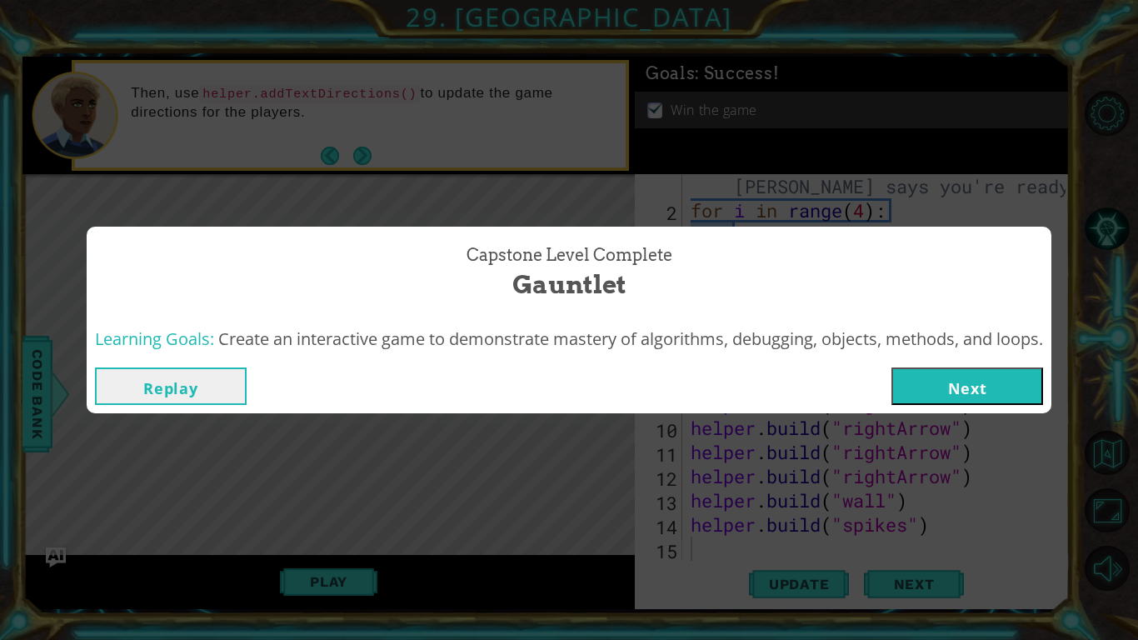
click at [985, 381] on button "Next" at bounding box center [967, 385] width 152 height 37
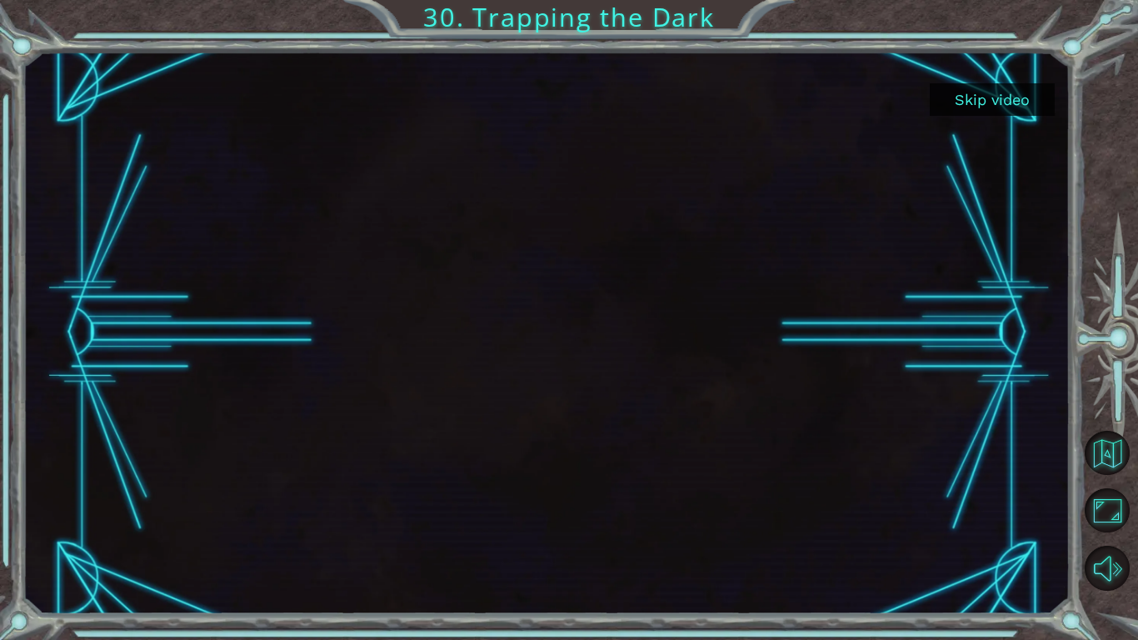
click at [989, 92] on button "Skip video" at bounding box center [992, 99] width 125 height 32
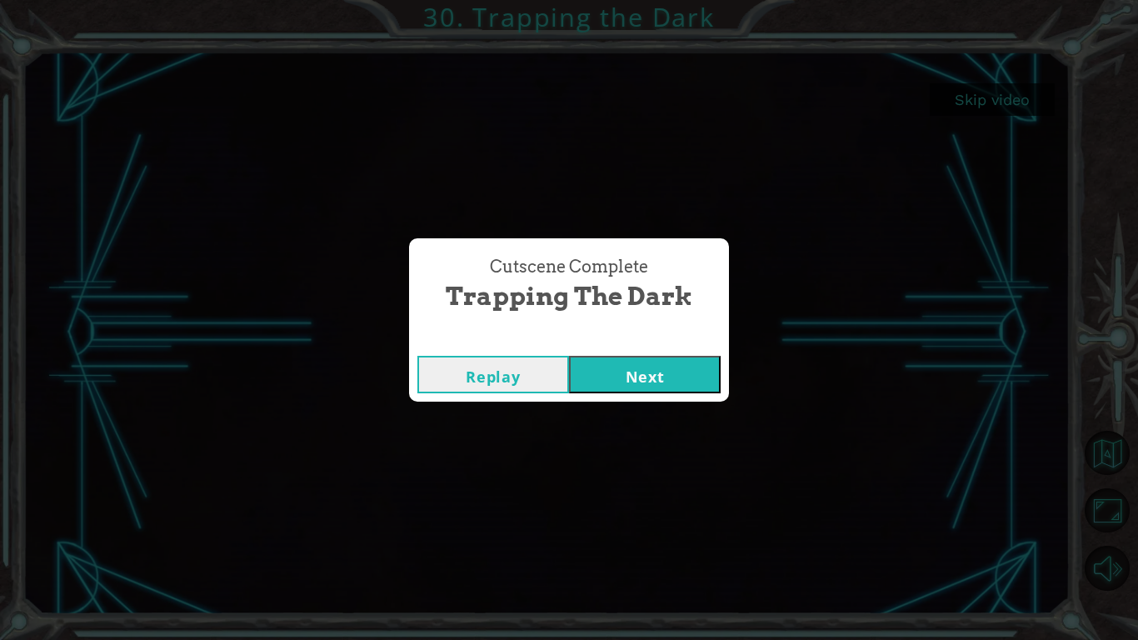
click at [670, 378] on button "Next" at bounding box center [645, 374] width 152 height 37
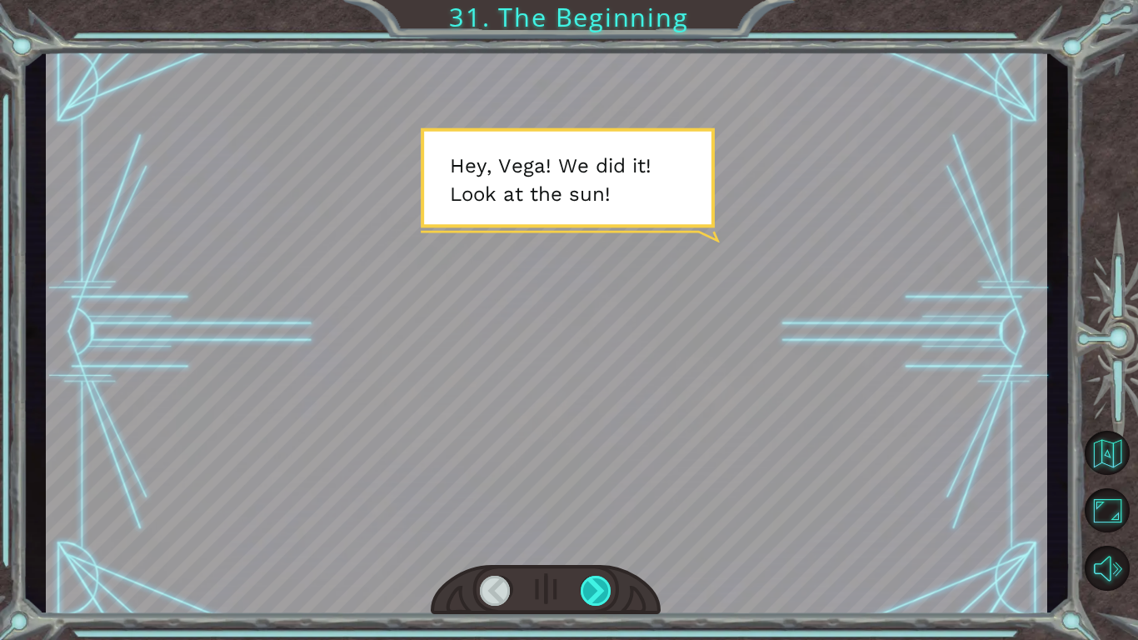
click at [588, 589] on div at bounding box center [597, 591] width 32 height 30
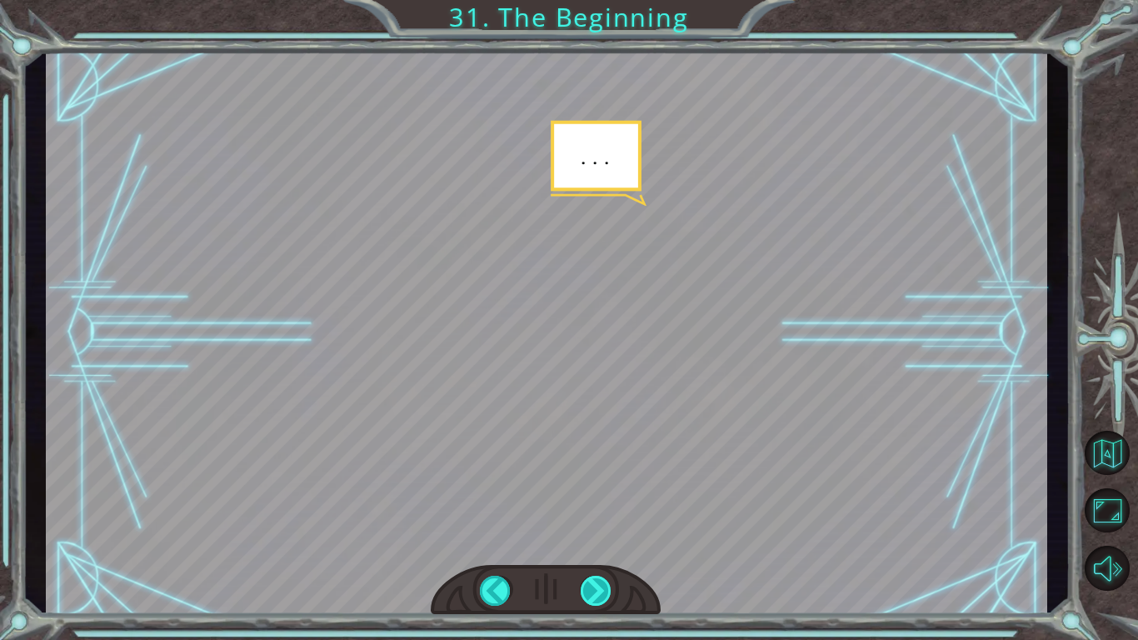
click at [588, 589] on div at bounding box center [597, 591] width 32 height 30
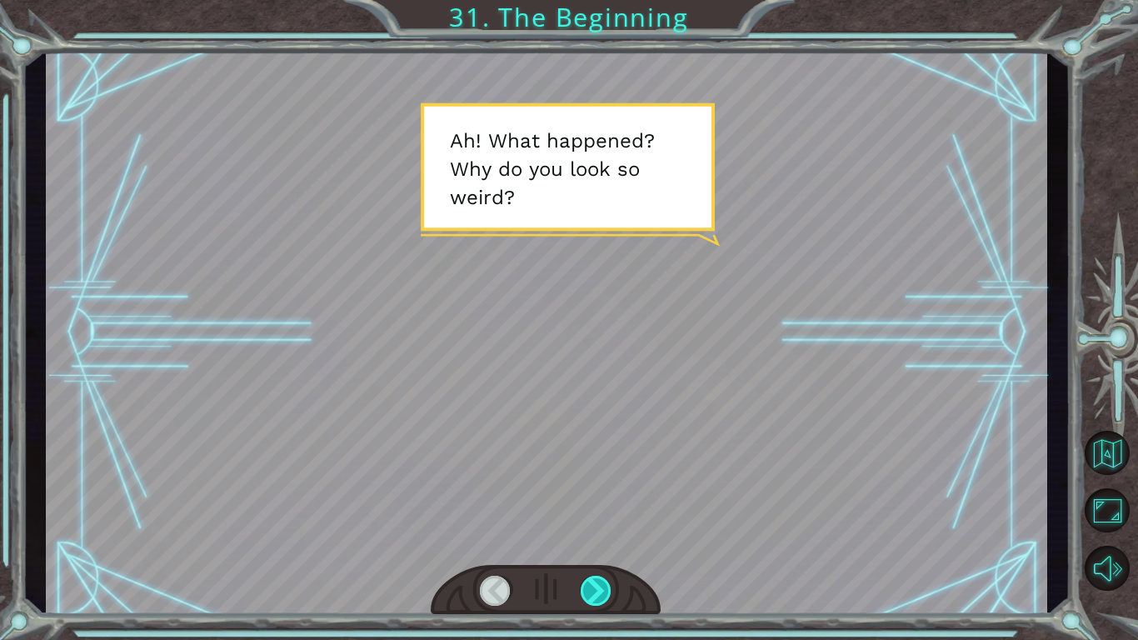
click at [588, 589] on div at bounding box center [597, 591] width 32 height 30
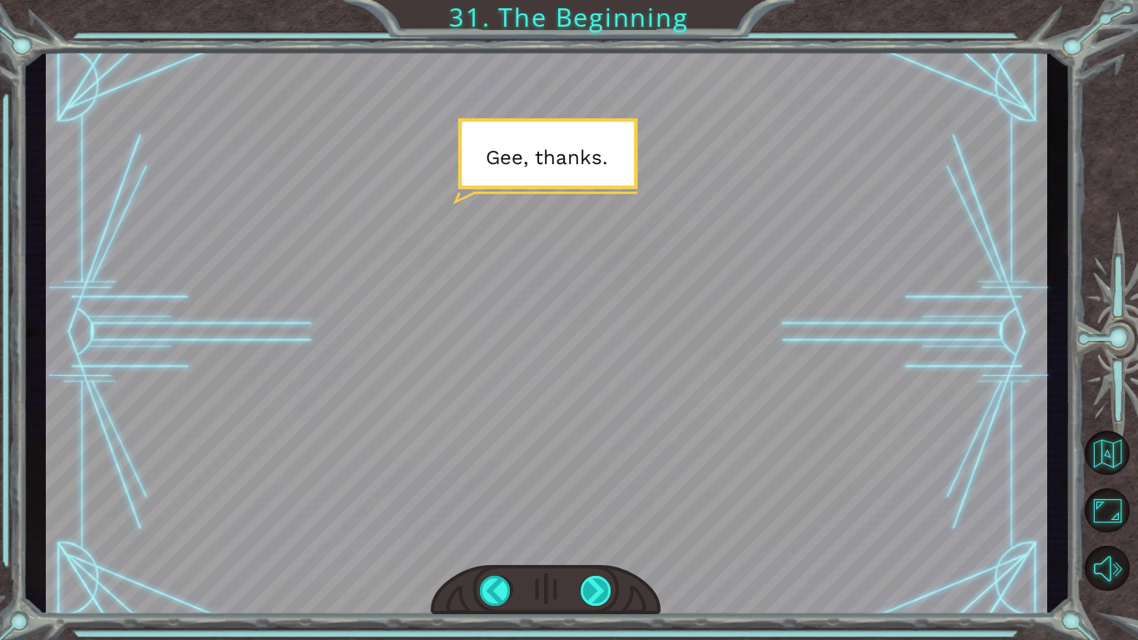
click at [588, 589] on div at bounding box center [597, 591] width 32 height 30
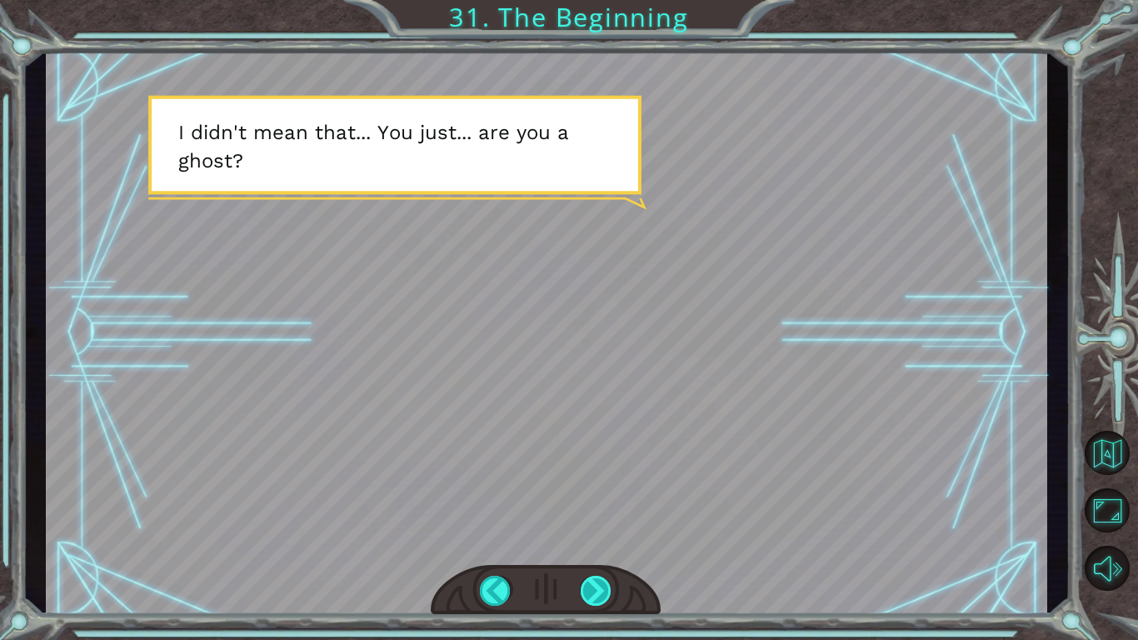
click at [588, 589] on div at bounding box center [597, 591] width 32 height 30
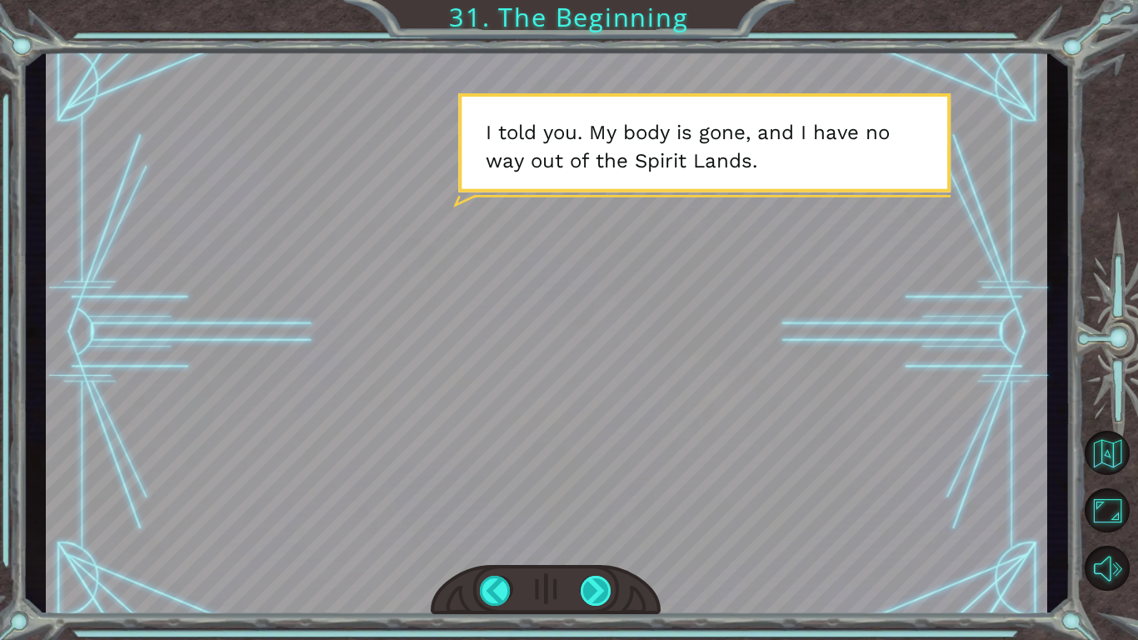
click at [588, 589] on div at bounding box center [597, 591] width 32 height 30
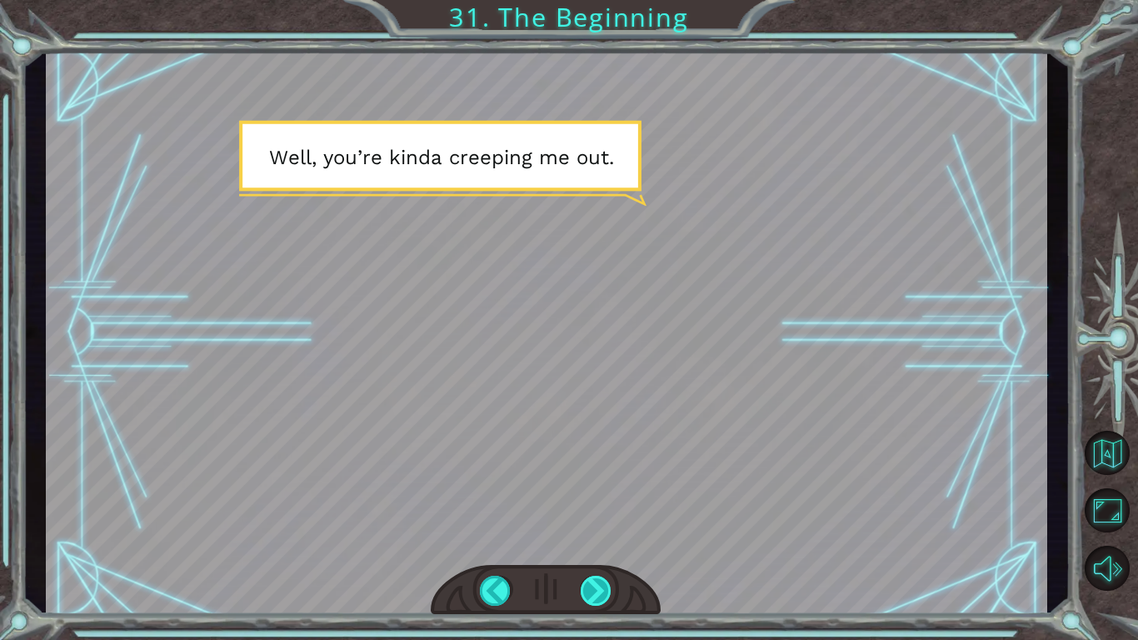
click at [588, 589] on div at bounding box center [597, 591] width 32 height 30
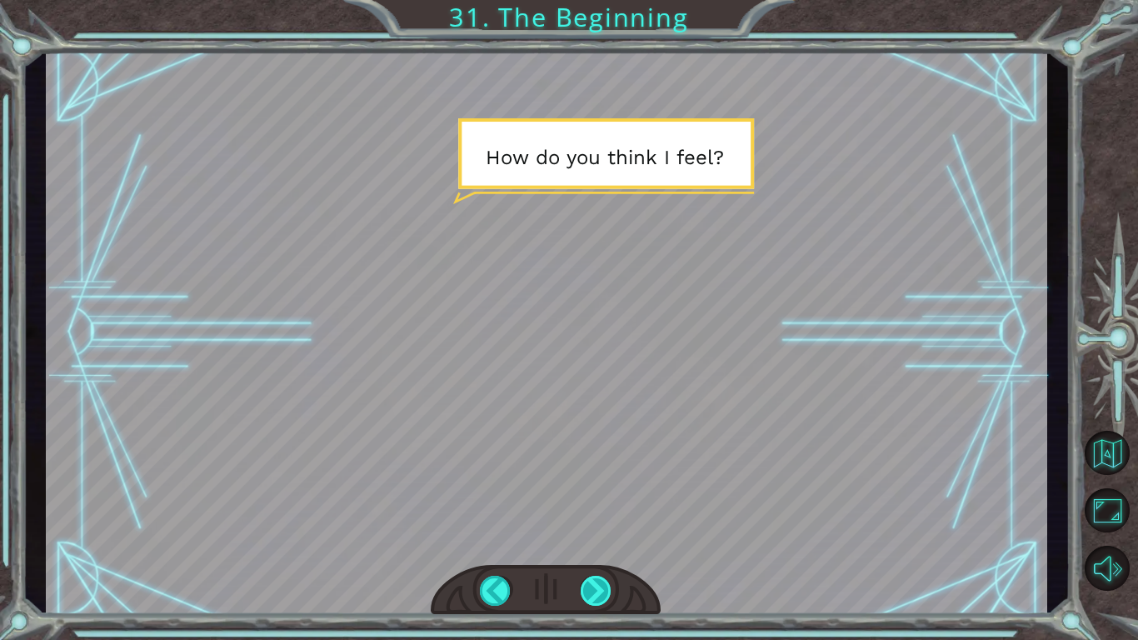
click at [588, 589] on div at bounding box center [597, 591] width 32 height 30
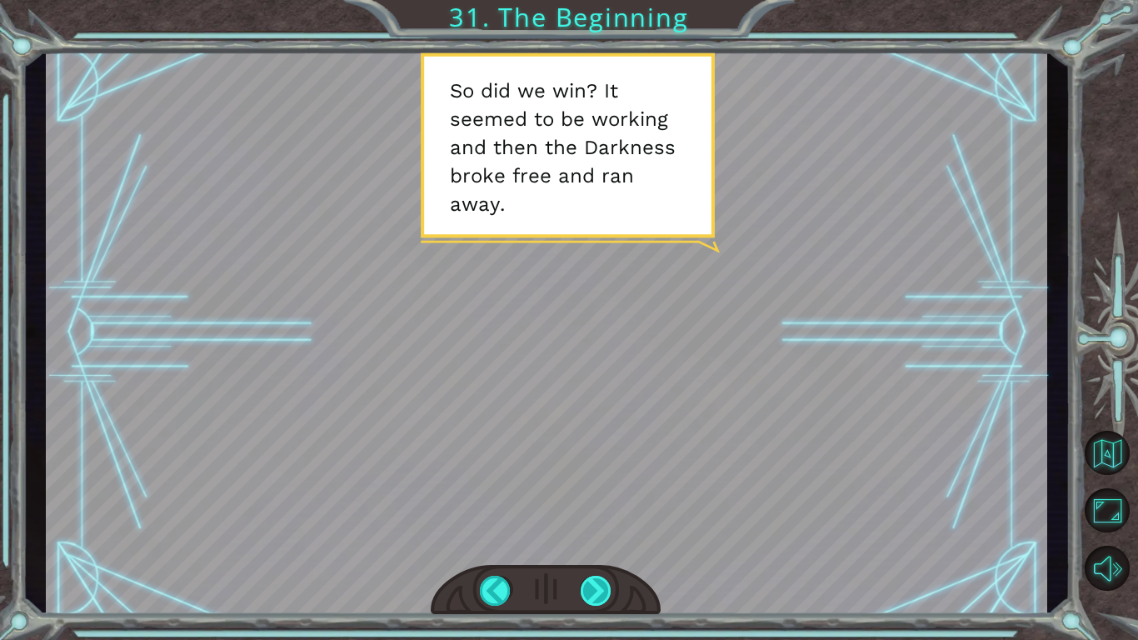
click at [588, 589] on div at bounding box center [597, 591] width 32 height 30
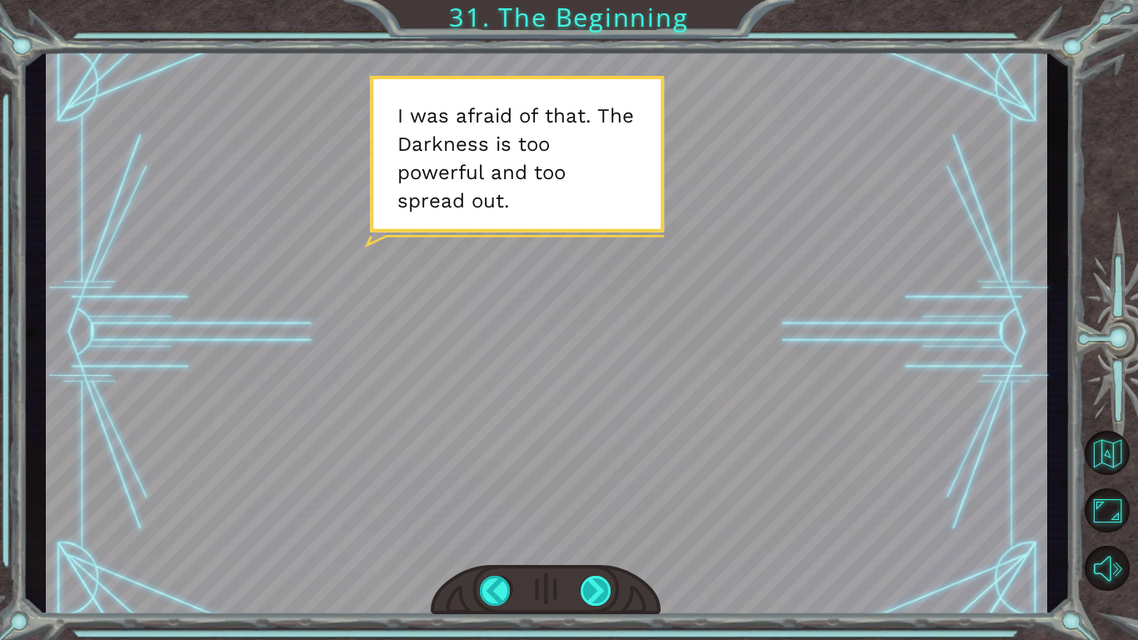
click at [588, 589] on div at bounding box center [597, 591] width 32 height 30
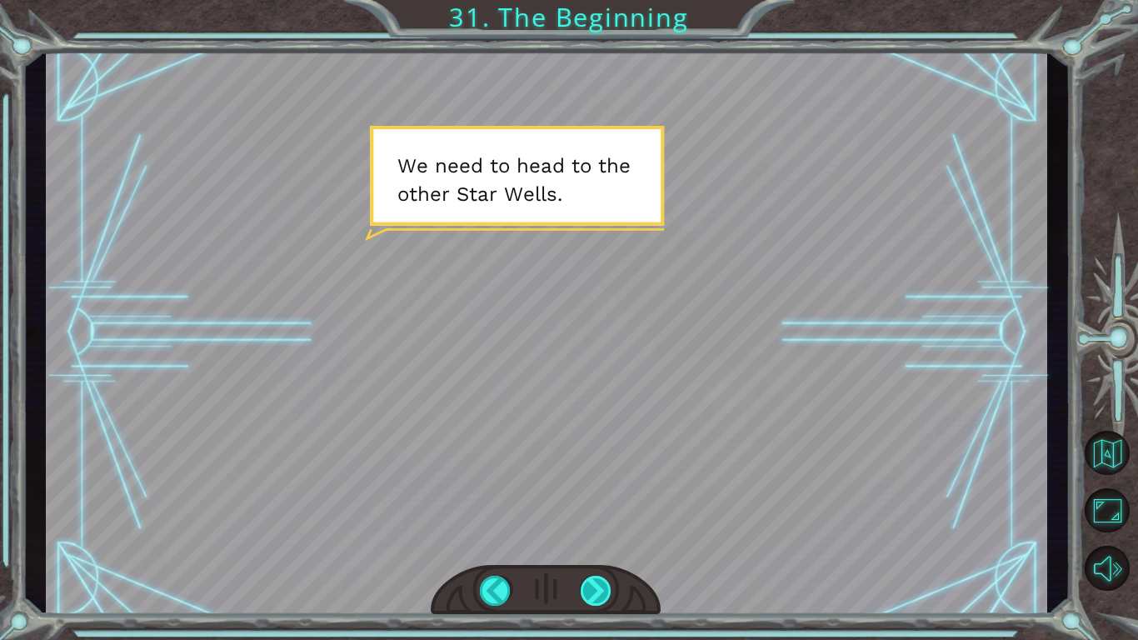
click at [588, 589] on div at bounding box center [597, 591] width 32 height 30
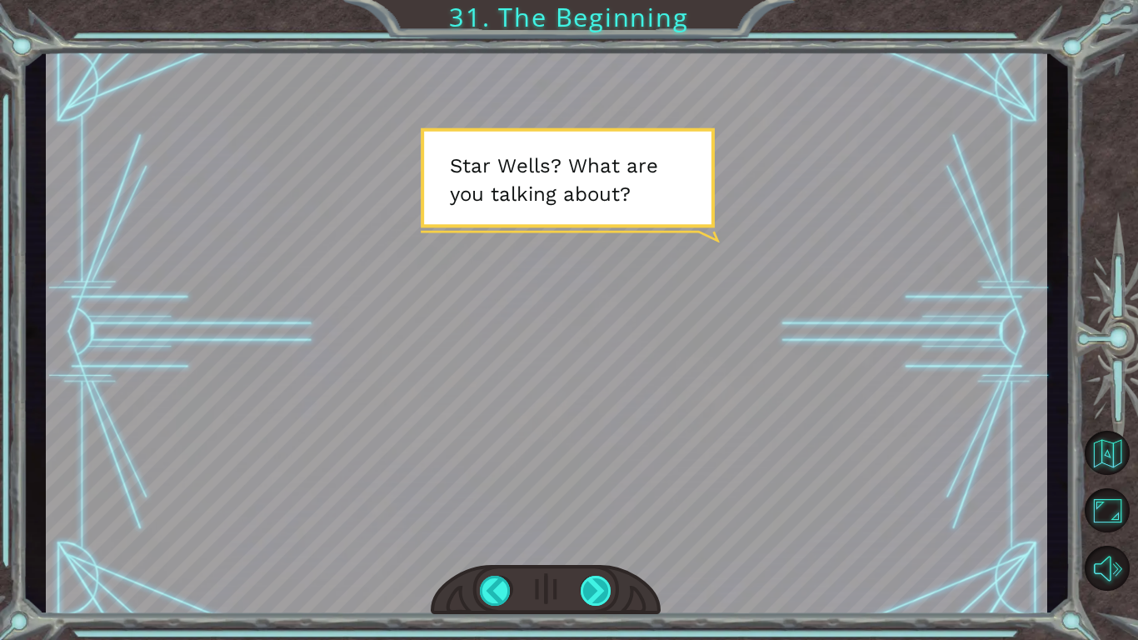
click at [588, 589] on div at bounding box center [597, 591] width 32 height 30
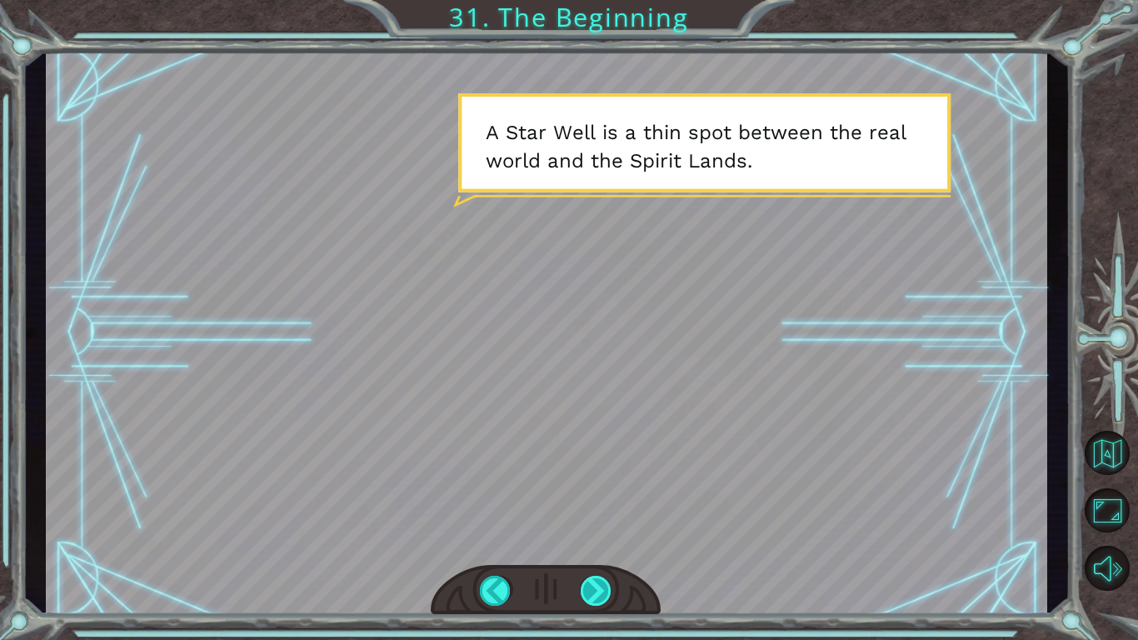
click at [588, 589] on div at bounding box center [597, 591] width 32 height 30
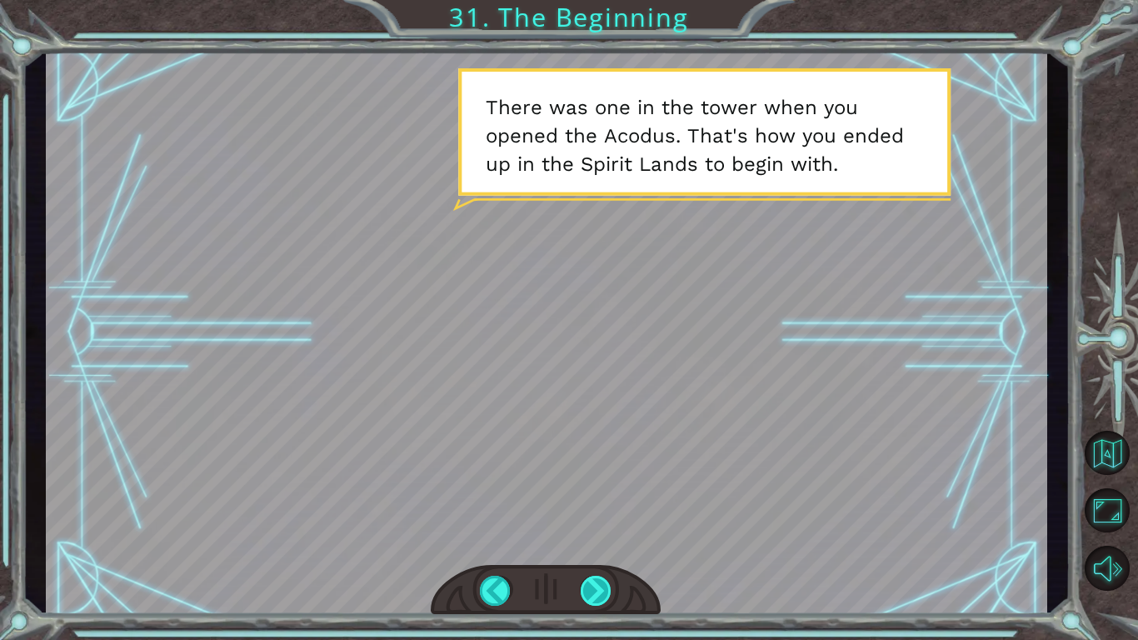
click at [588, 589] on div at bounding box center [597, 591] width 32 height 30
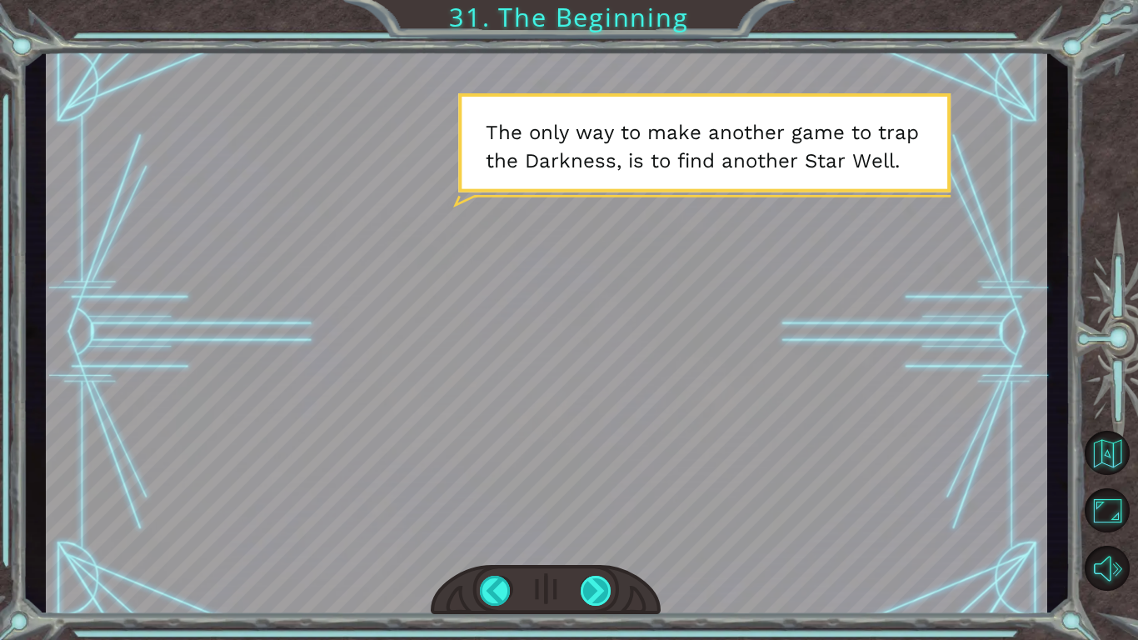
click at [588, 589] on div at bounding box center [597, 591] width 32 height 30
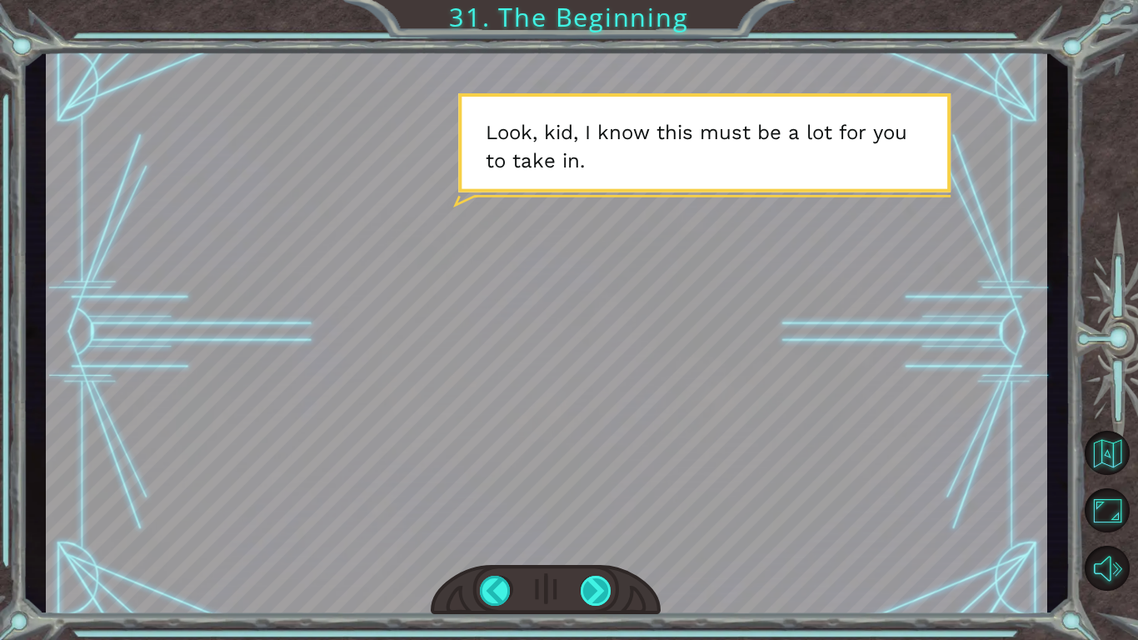
click at [588, 589] on div at bounding box center [597, 591] width 32 height 30
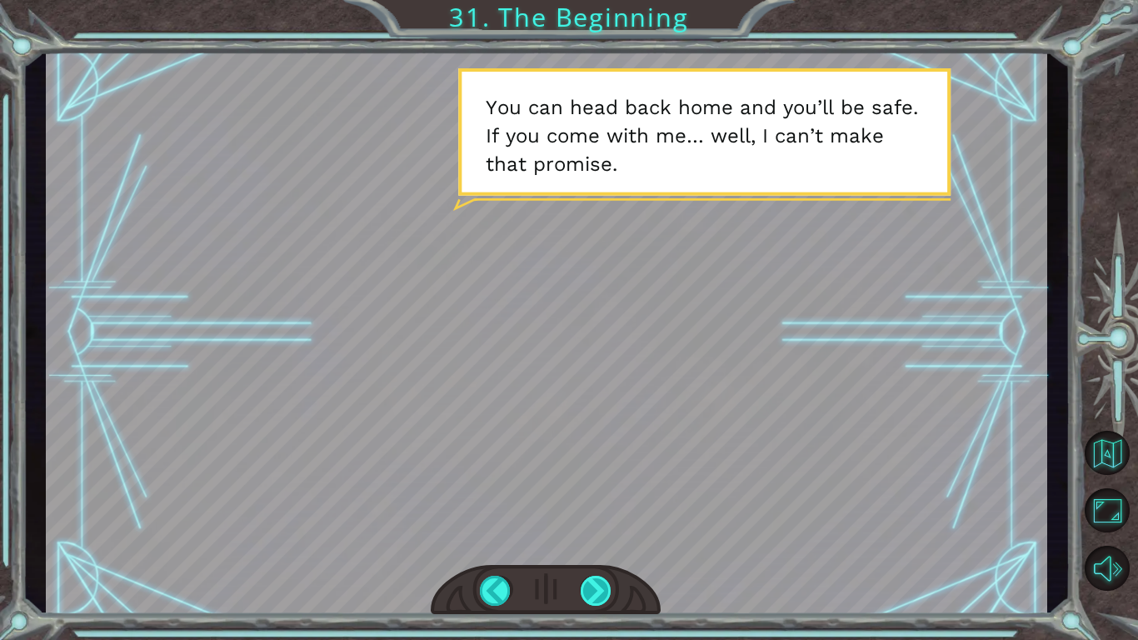
click at [588, 589] on div at bounding box center [597, 591] width 32 height 30
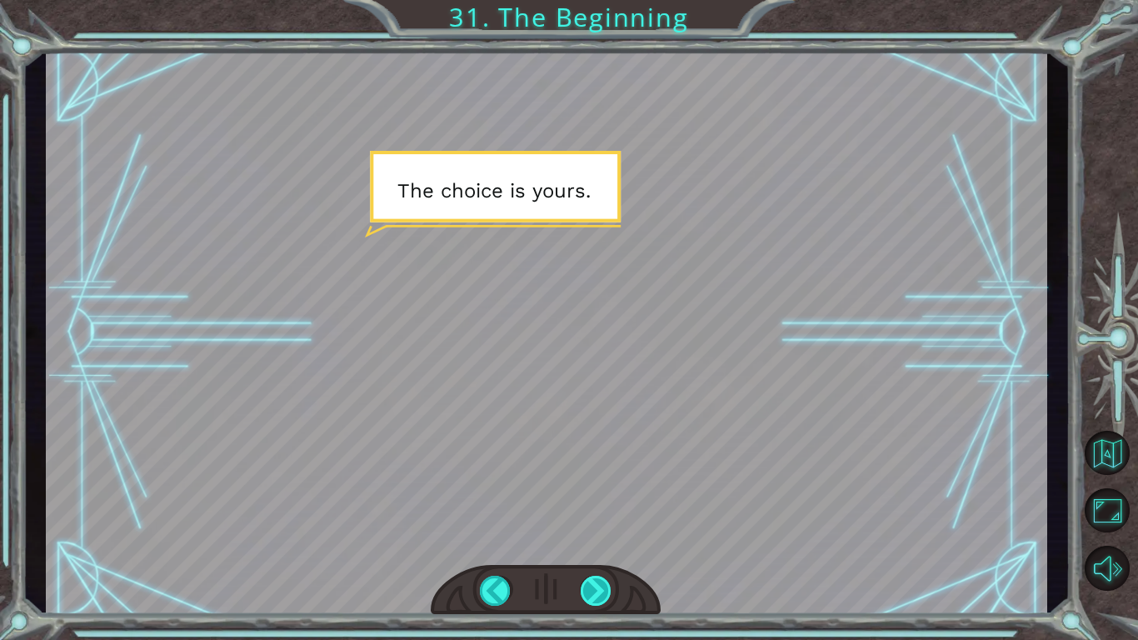
click at [588, 589] on div at bounding box center [597, 591] width 32 height 30
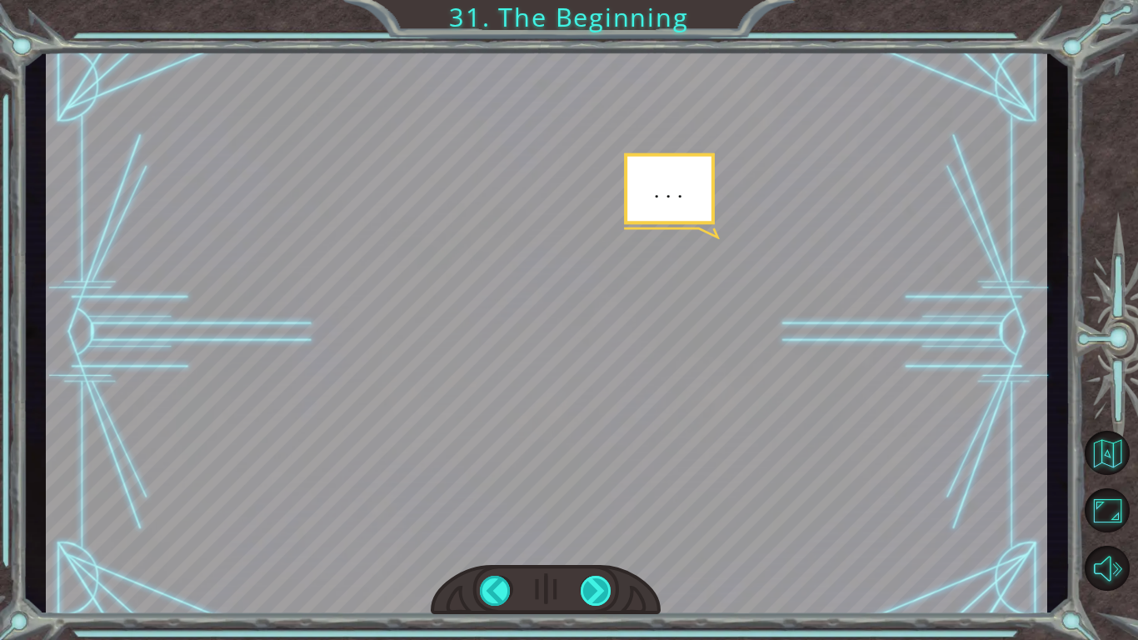
click at [588, 589] on div at bounding box center [597, 591] width 32 height 30
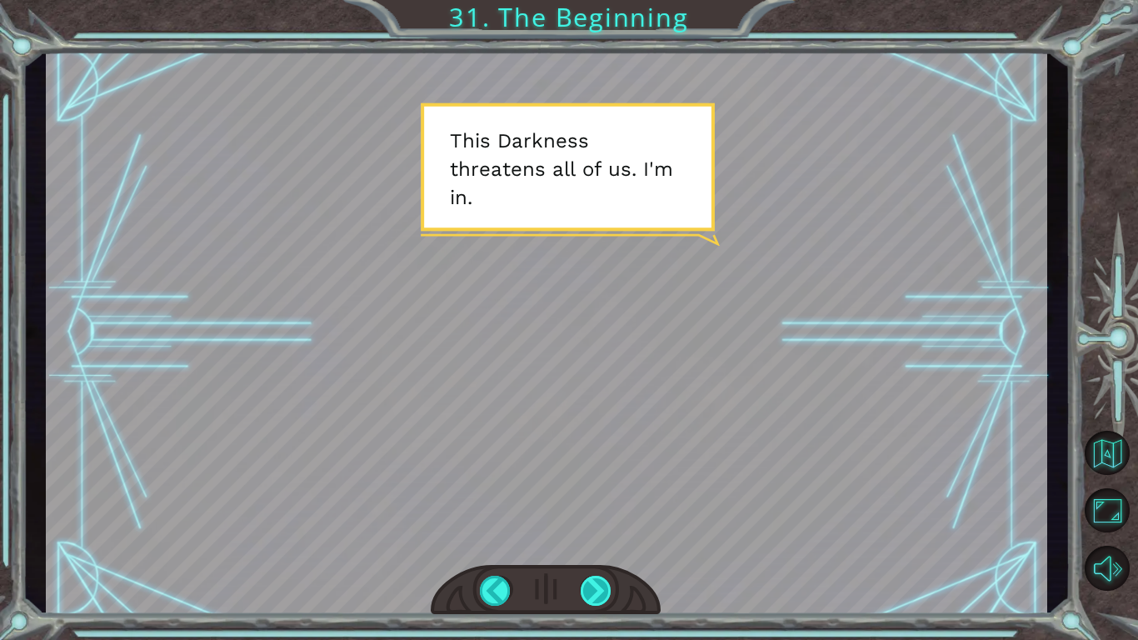
click at [588, 589] on div at bounding box center [597, 591] width 32 height 30
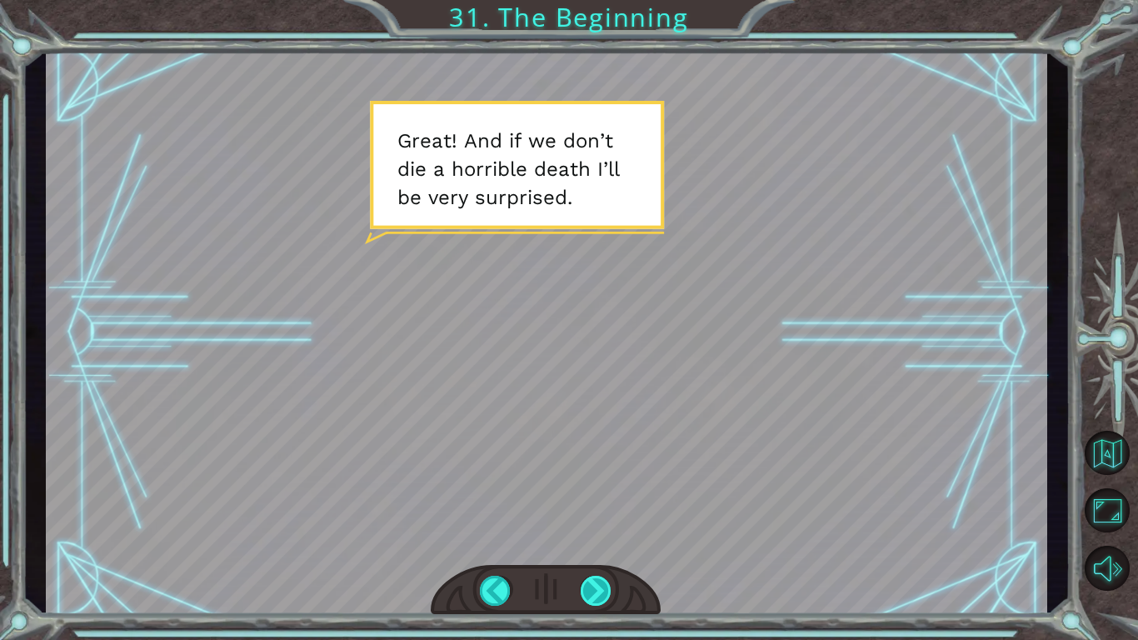
click at [588, 589] on div at bounding box center [597, 591] width 32 height 30
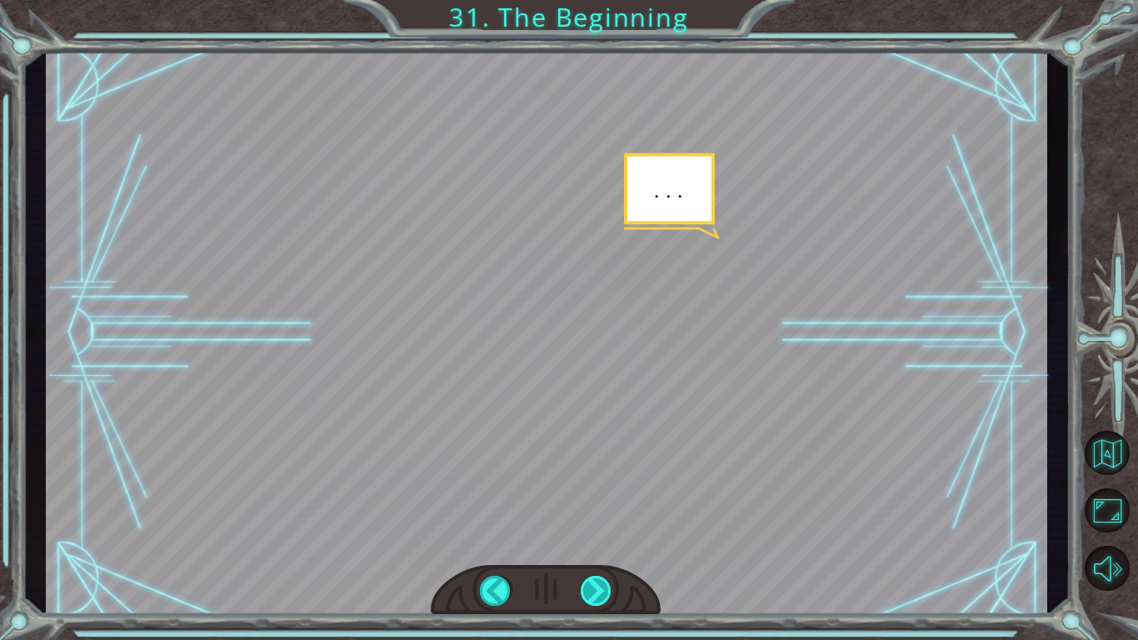
click at [588, 589] on div at bounding box center [597, 591] width 32 height 30
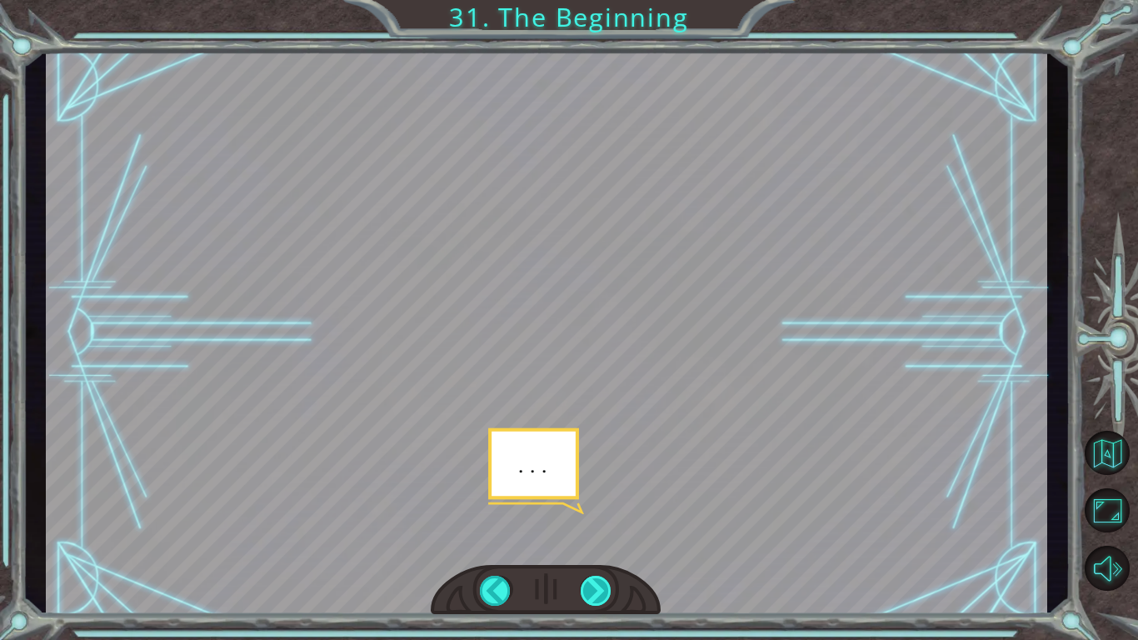
click at [588, 589] on div at bounding box center [597, 591] width 32 height 30
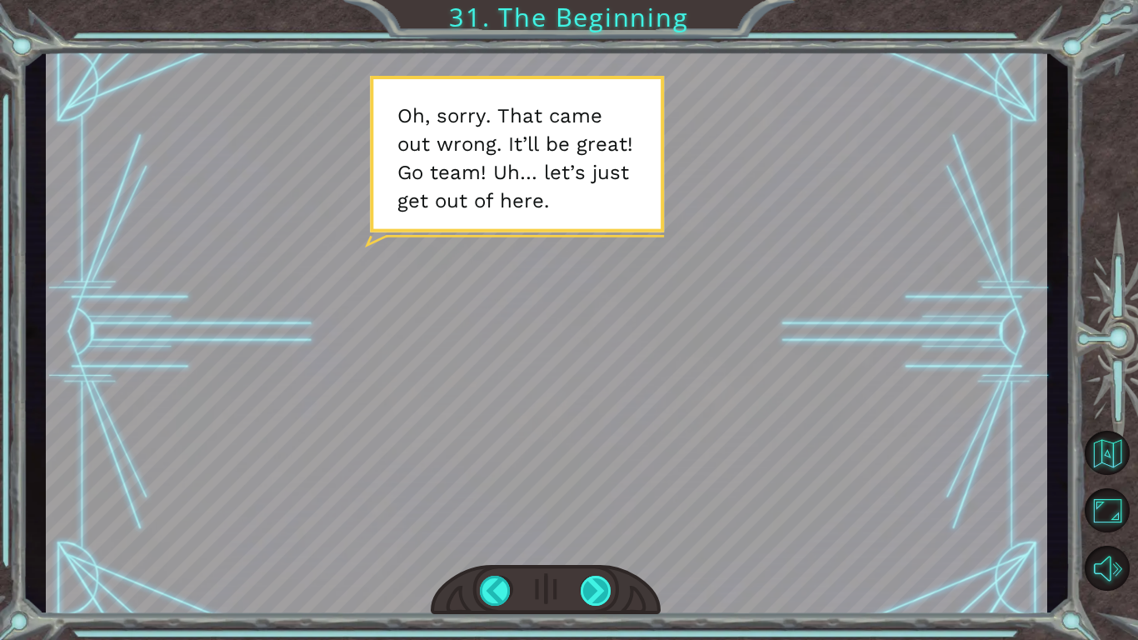
click at [588, 589] on div at bounding box center [597, 591] width 32 height 30
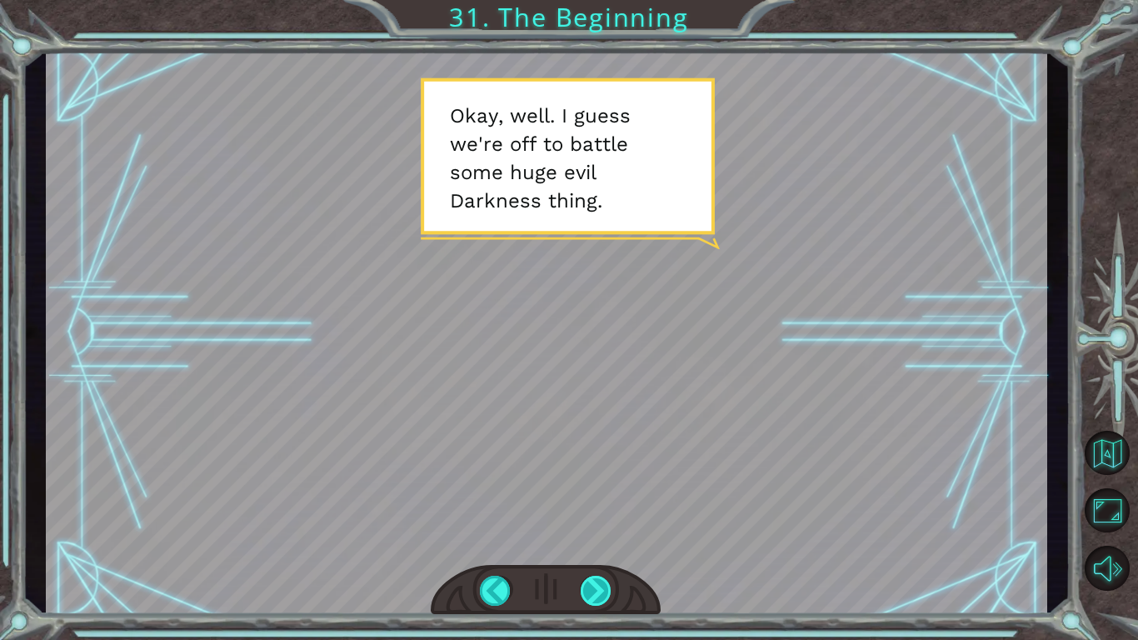
click at [588, 589] on div at bounding box center [597, 591] width 32 height 30
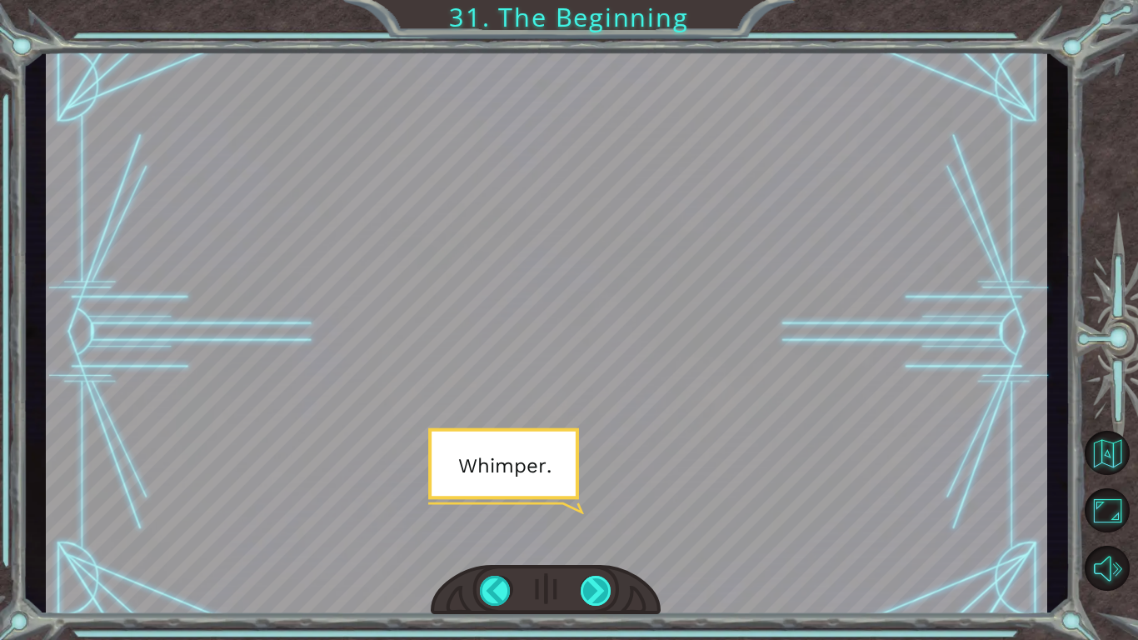
click at [588, 589] on div at bounding box center [597, 591] width 32 height 30
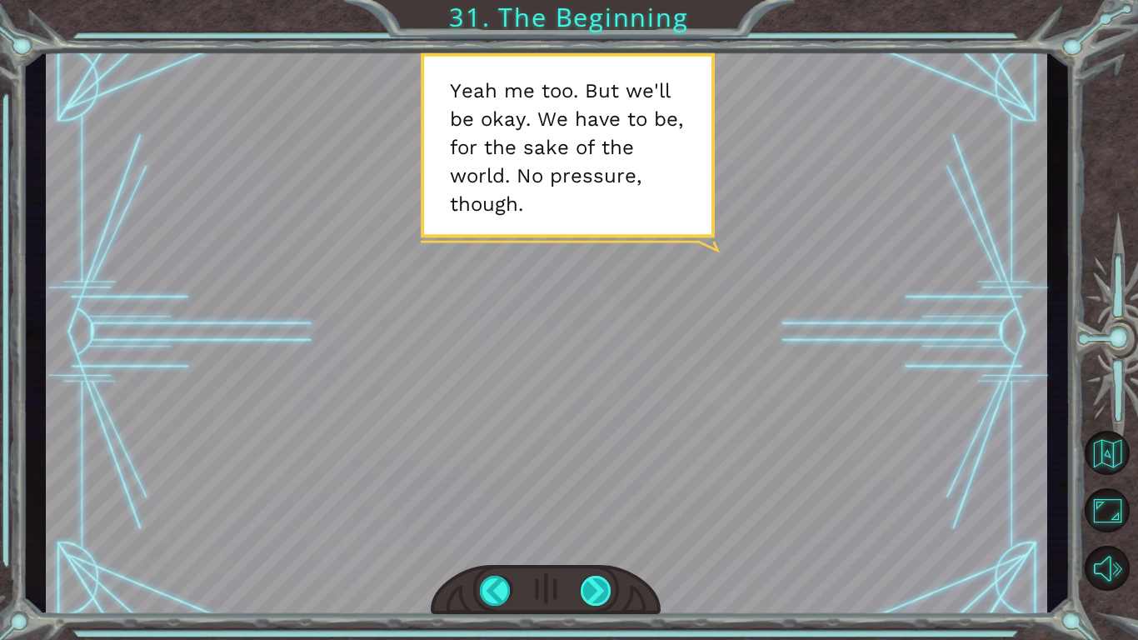
click at [588, 589] on div at bounding box center [597, 591] width 32 height 30
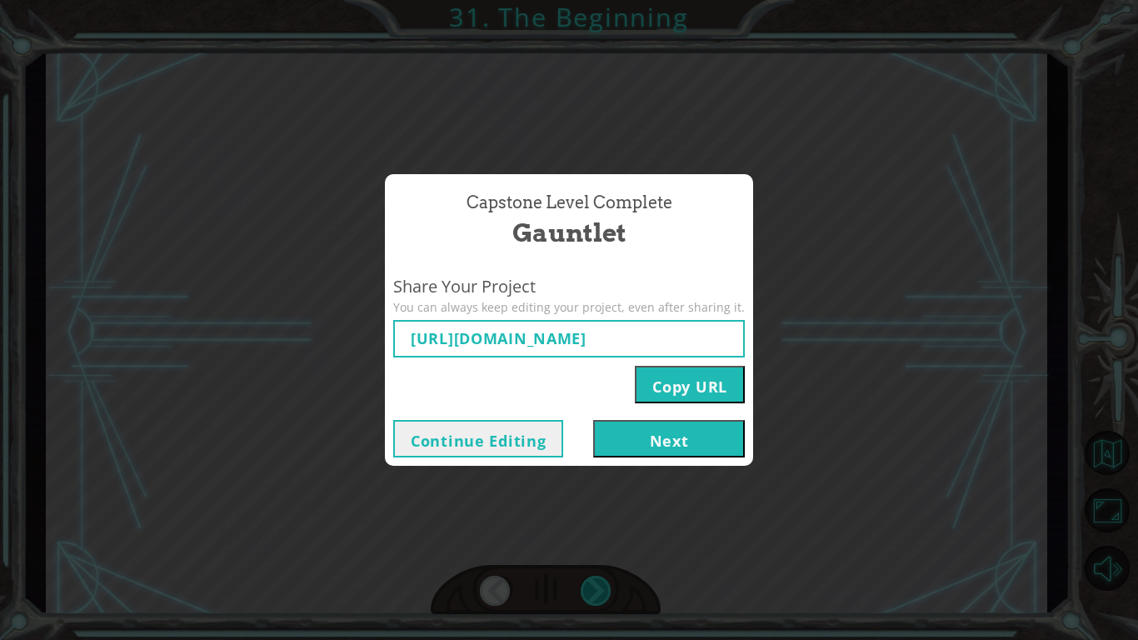
type input "https://www.ozaria.com/play/game-dev-level/1fhcapstoneb/68b0b8c8f79ab8319f85d99…"
click at [633, 454] on button "Next" at bounding box center [669, 438] width 152 height 37
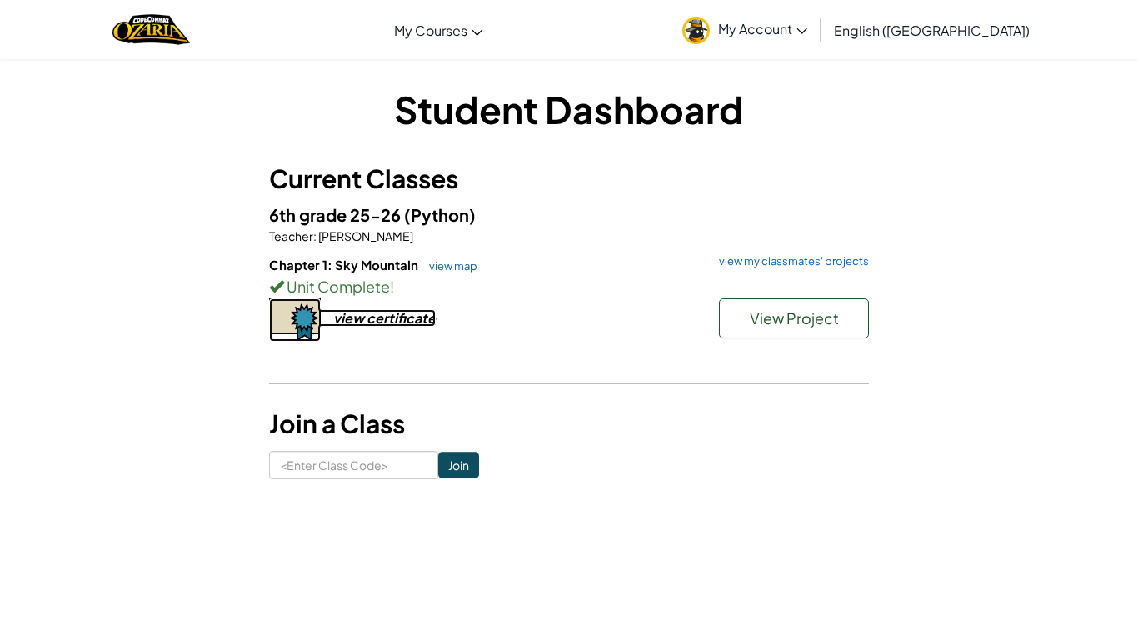
click at [390, 311] on div "view certificate" at bounding box center [384, 317] width 102 height 17
click at [465, 265] on link "view map" at bounding box center [449, 265] width 57 height 13
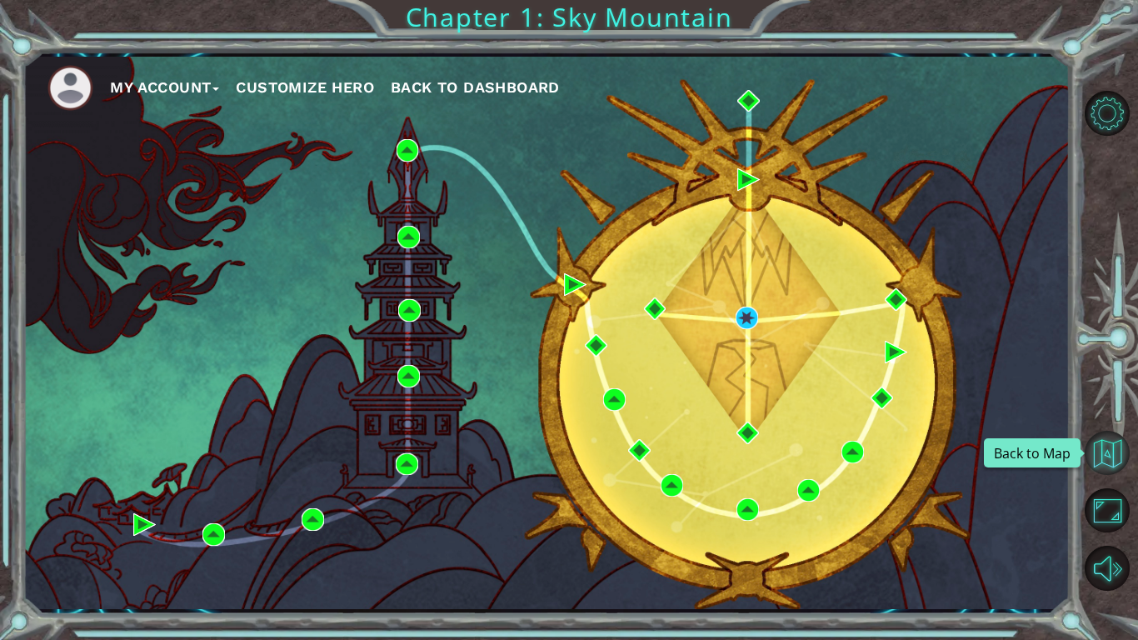
click at [1120, 450] on button "Back to Map" at bounding box center [1107, 453] width 45 height 45
click at [525, 93] on span "Back to Dashboard" at bounding box center [475, 86] width 169 height 17
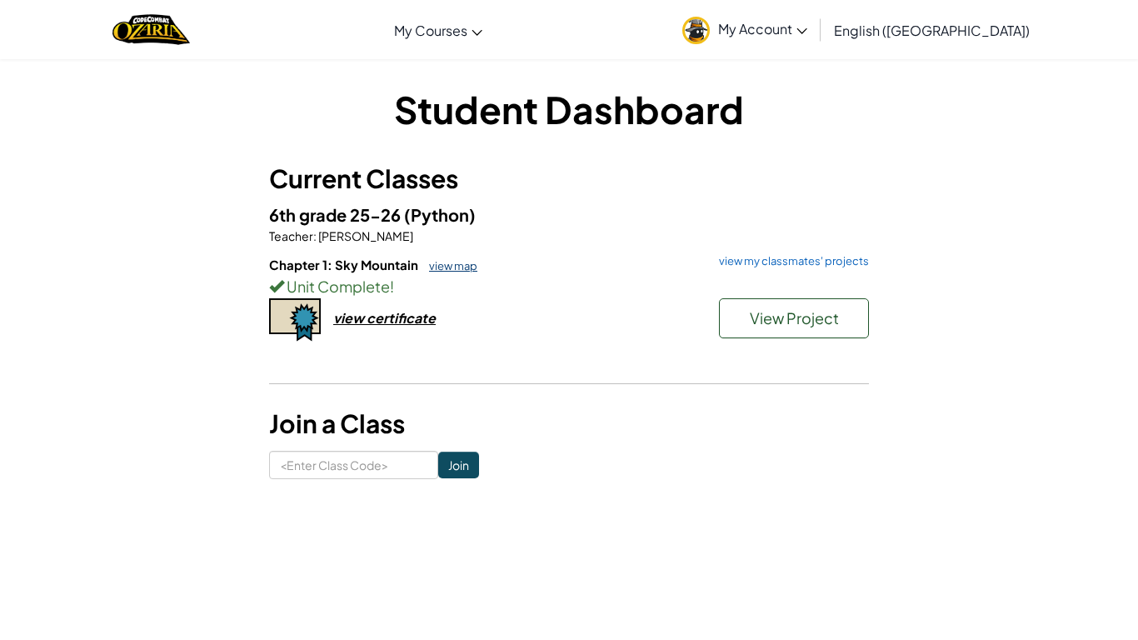
click at [456, 272] on link "view map" at bounding box center [449, 265] width 57 height 13
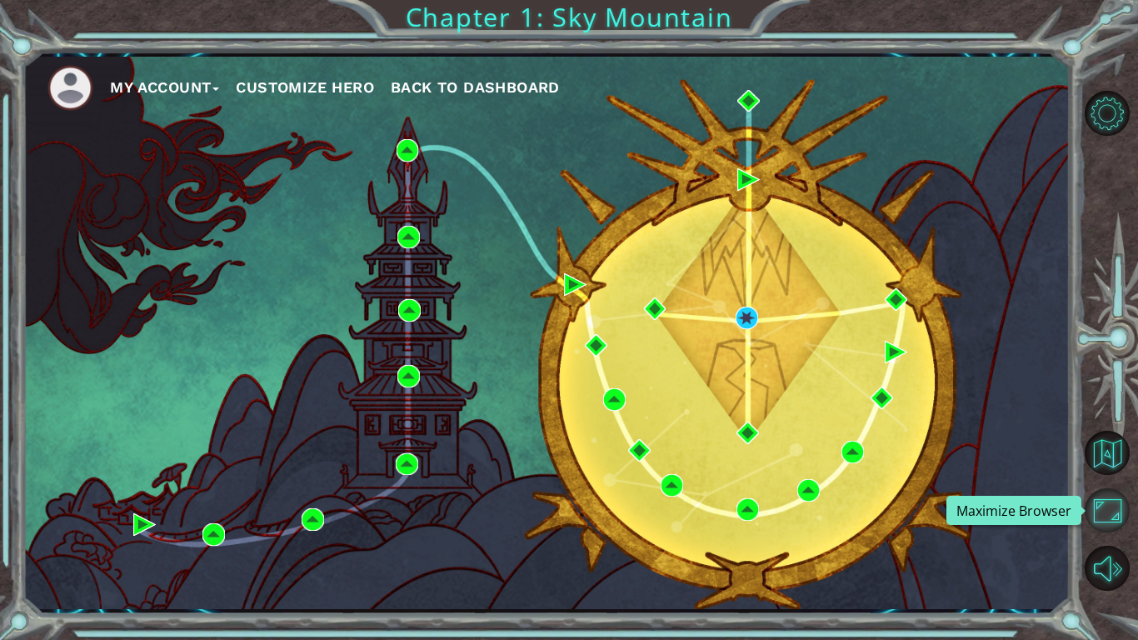
click at [1112, 506] on button "Maximize Browser" at bounding box center [1107, 510] width 45 height 45
click at [1108, 522] on button "Maximize Browser" at bounding box center [1107, 510] width 45 height 45
click at [477, 86] on span "Back to Dashboard" at bounding box center [475, 86] width 169 height 17
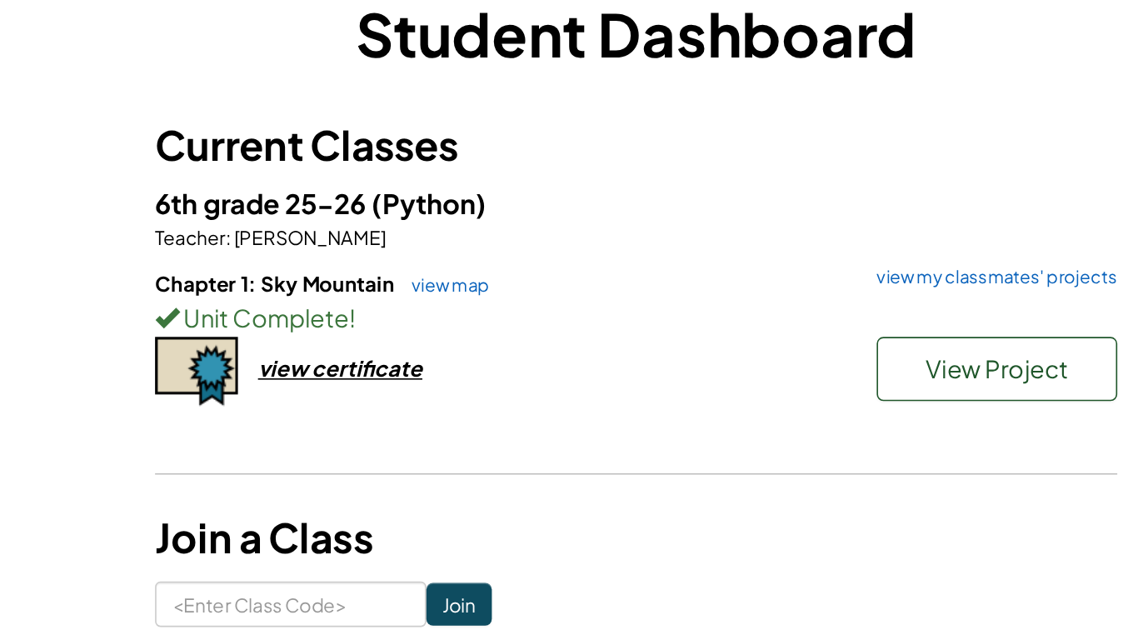
click at [581, 204] on div "6th grade 25-26 (Python) Teacher : Christopher Johnson Chapter 1: Sky Mountain …" at bounding box center [569, 290] width 600 height 177
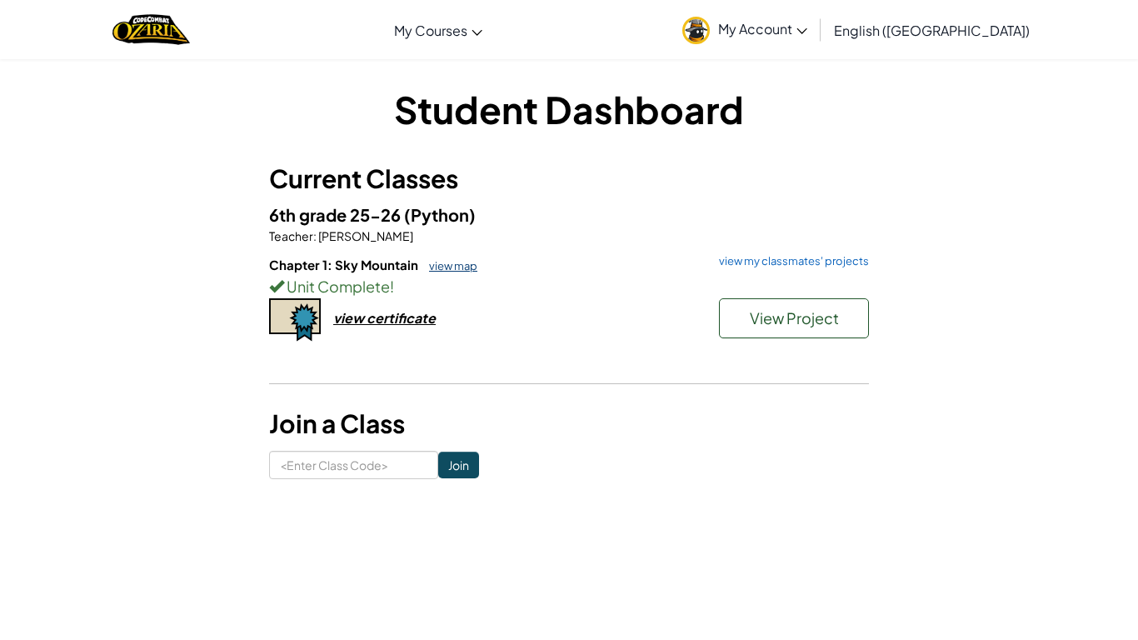
click at [457, 263] on link "view map" at bounding box center [449, 265] width 57 height 13
